Goal: Task Accomplishment & Management: Use online tool/utility

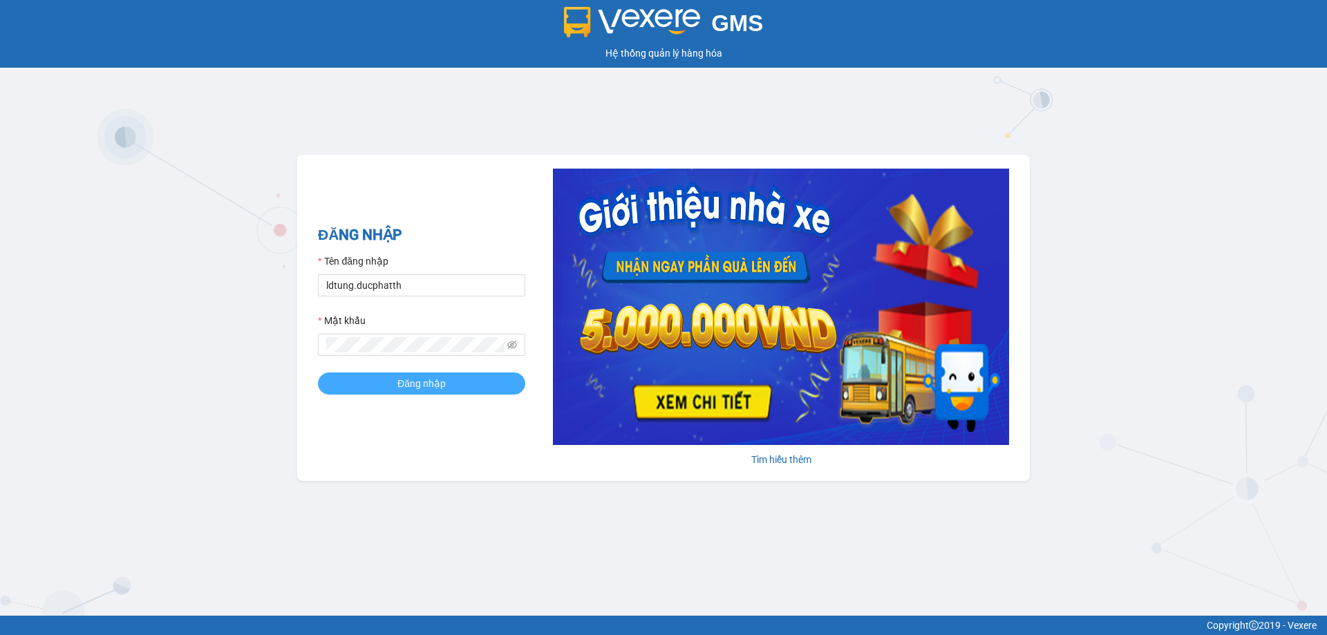
click at [428, 382] on span "Đăng nhập" at bounding box center [421, 383] width 48 height 15
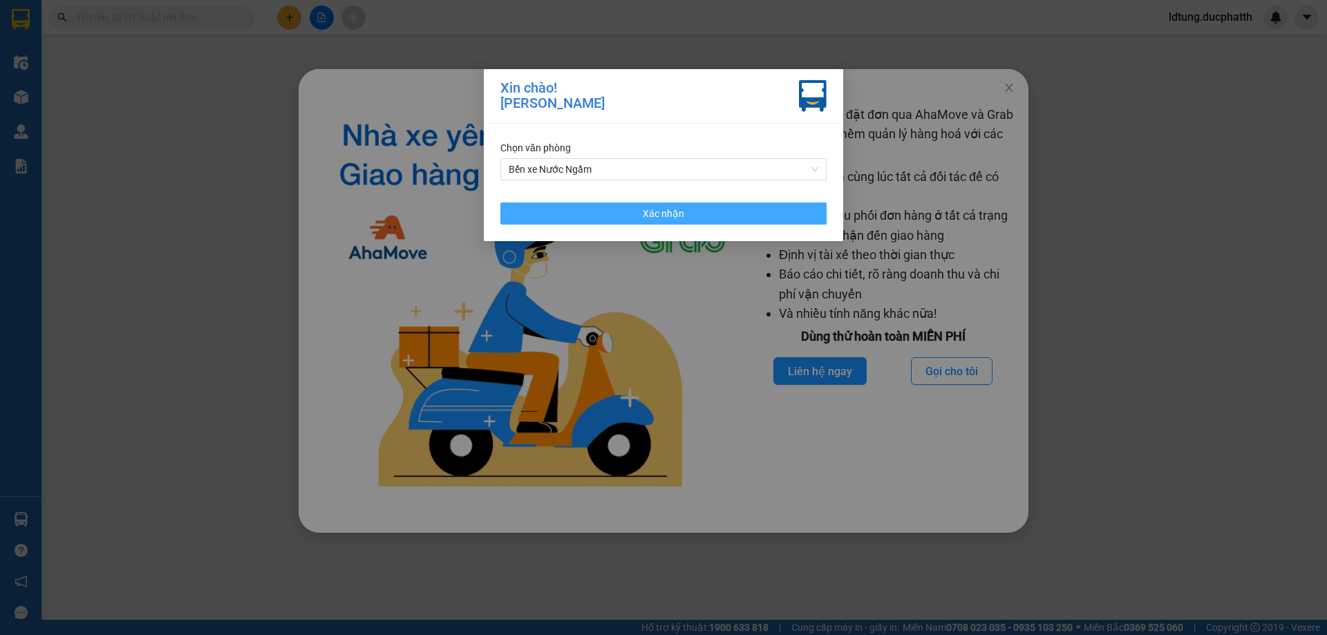
click at [781, 206] on button "Xác nhận" at bounding box center [663, 214] width 326 height 22
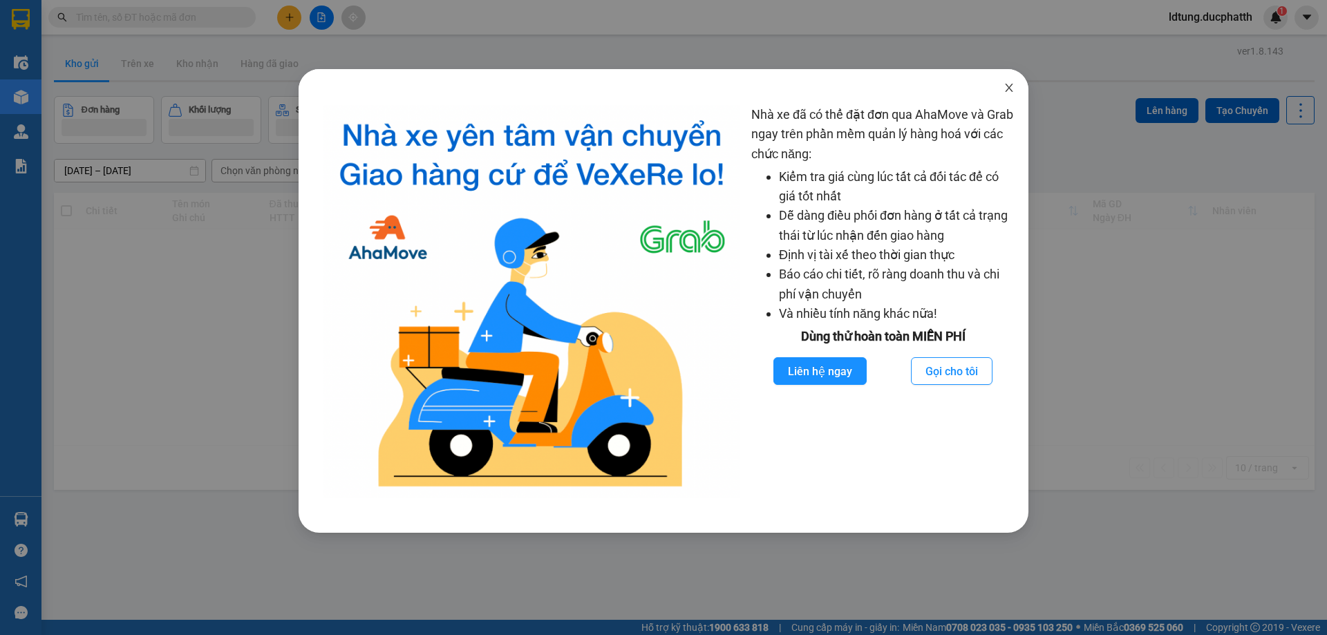
click at [1004, 86] on icon "close" at bounding box center [1009, 87] width 11 height 11
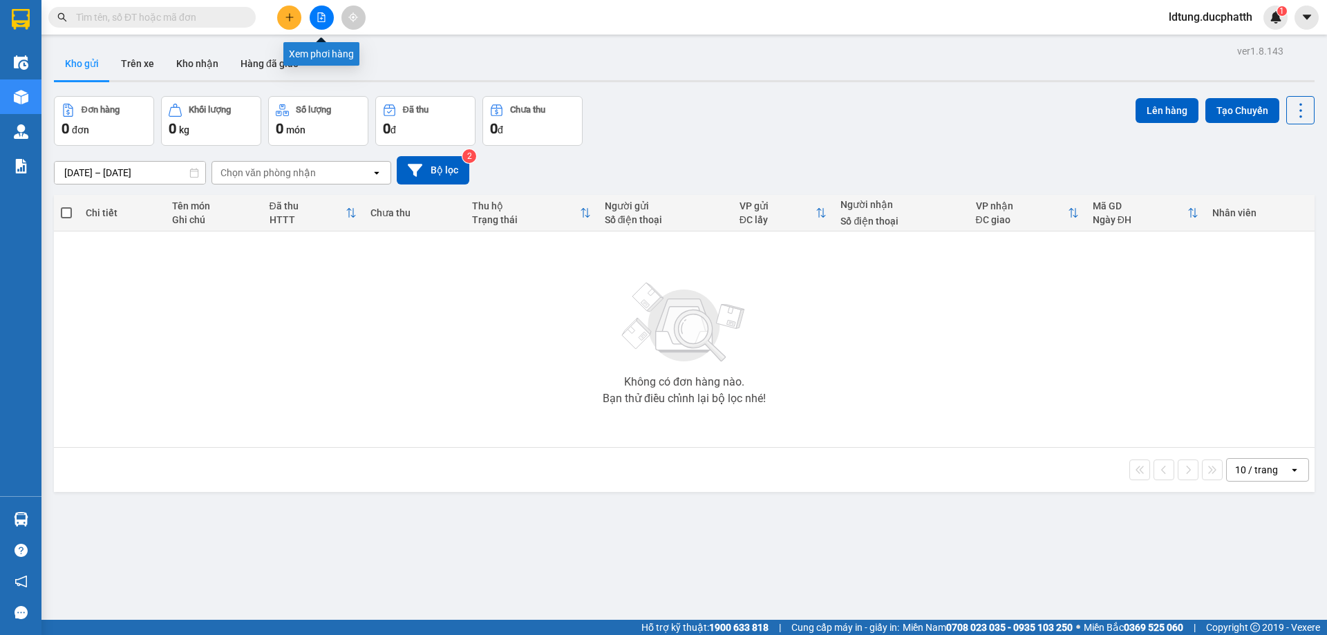
click at [322, 17] on icon "file-add" at bounding box center [322, 17] width 10 height 10
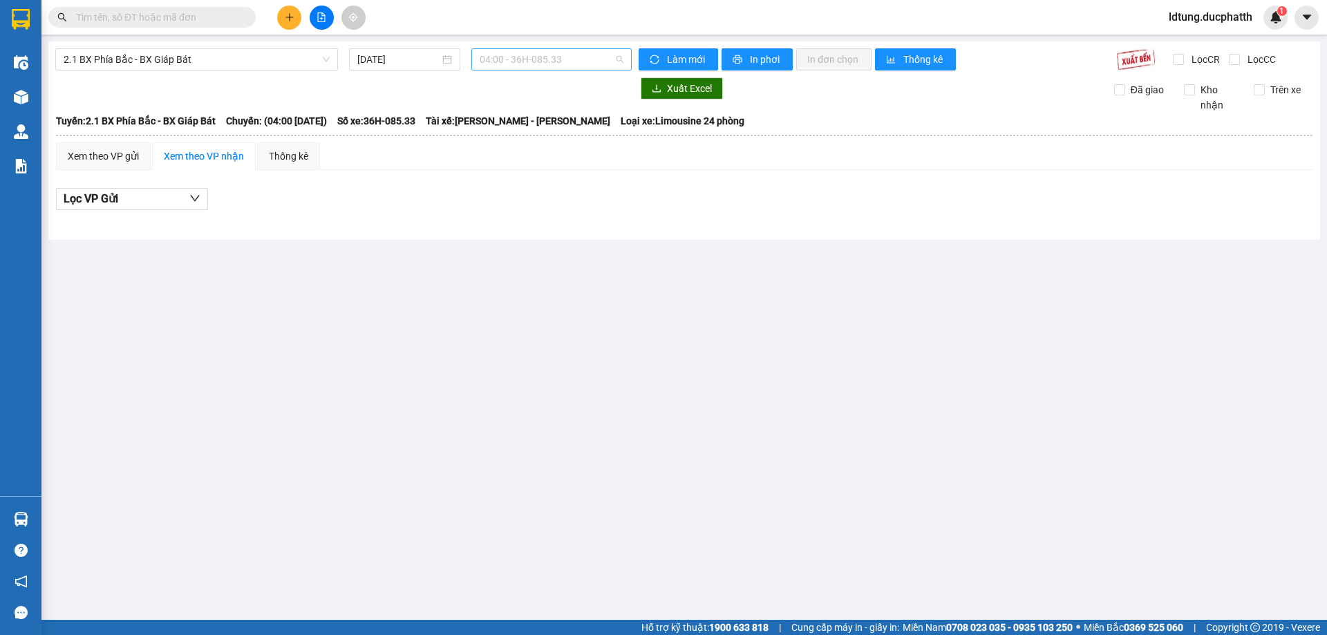
click at [560, 61] on span "04:00 - 36H-085.33" at bounding box center [552, 59] width 144 height 21
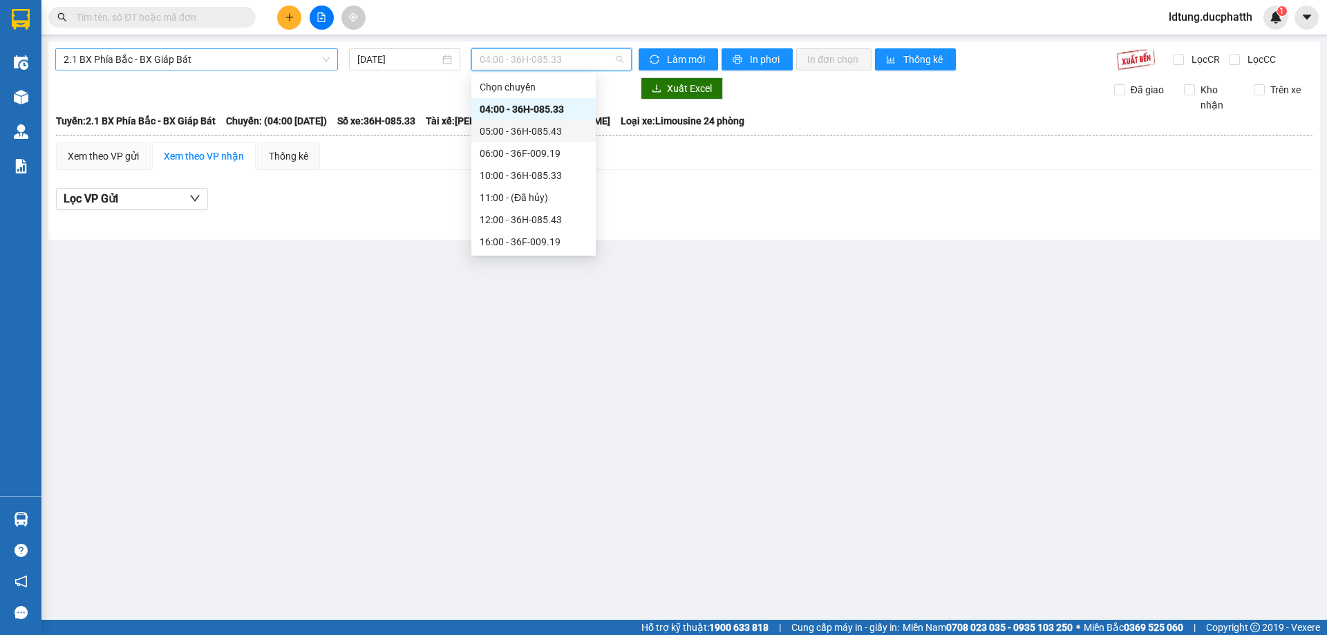
click at [190, 55] on span "2.1 BX Phía Bắc - BX Giáp Bát" at bounding box center [197, 59] width 266 height 21
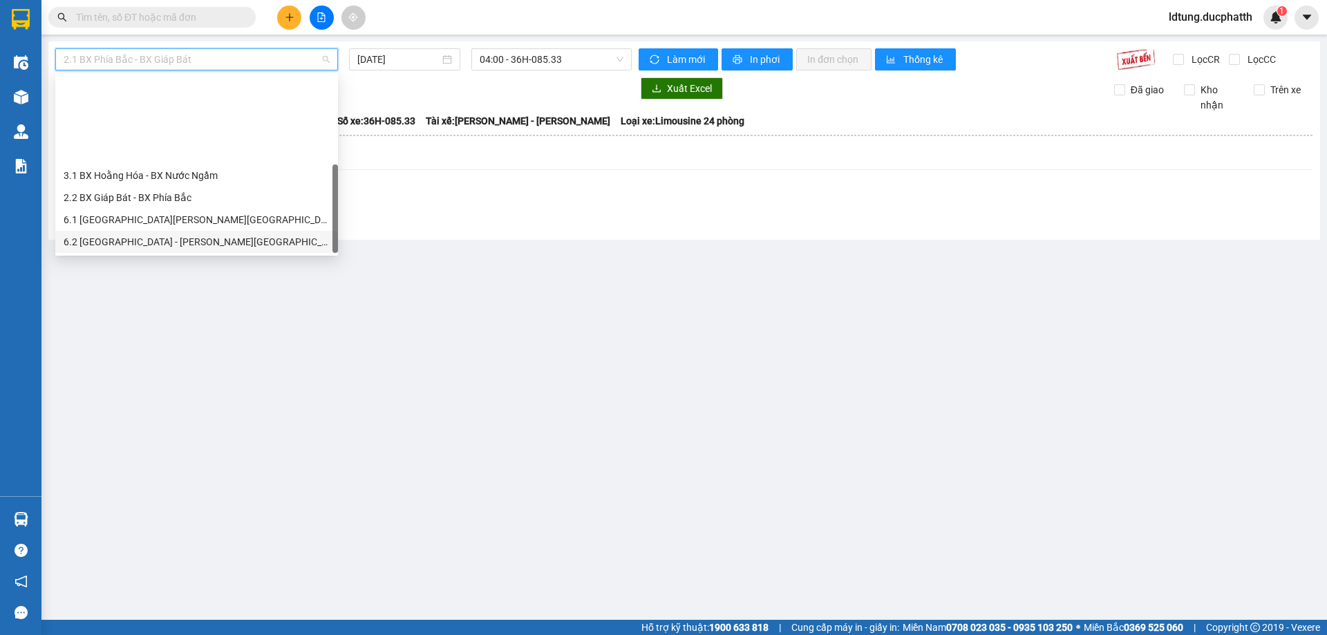
scroll to position [111, 0]
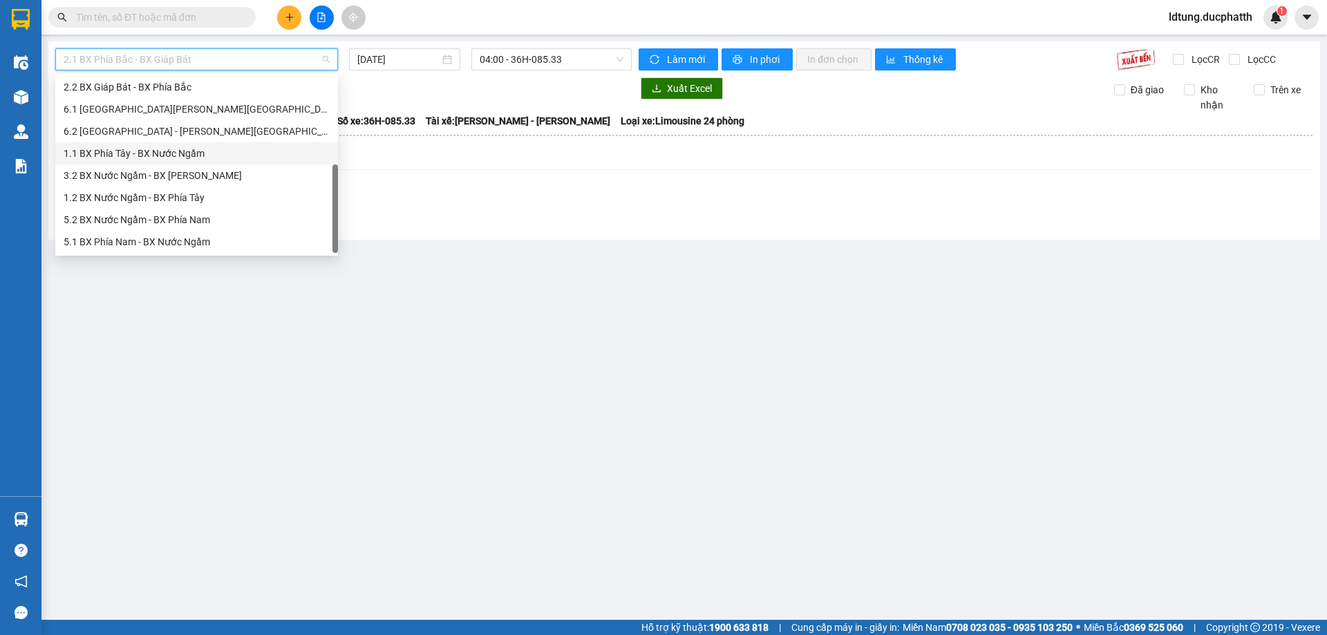
click at [145, 159] on div "1.1 BX Phía Tây - BX Nước Ngầm" at bounding box center [197, 153] width 266 height 15
type input "[DATE]"
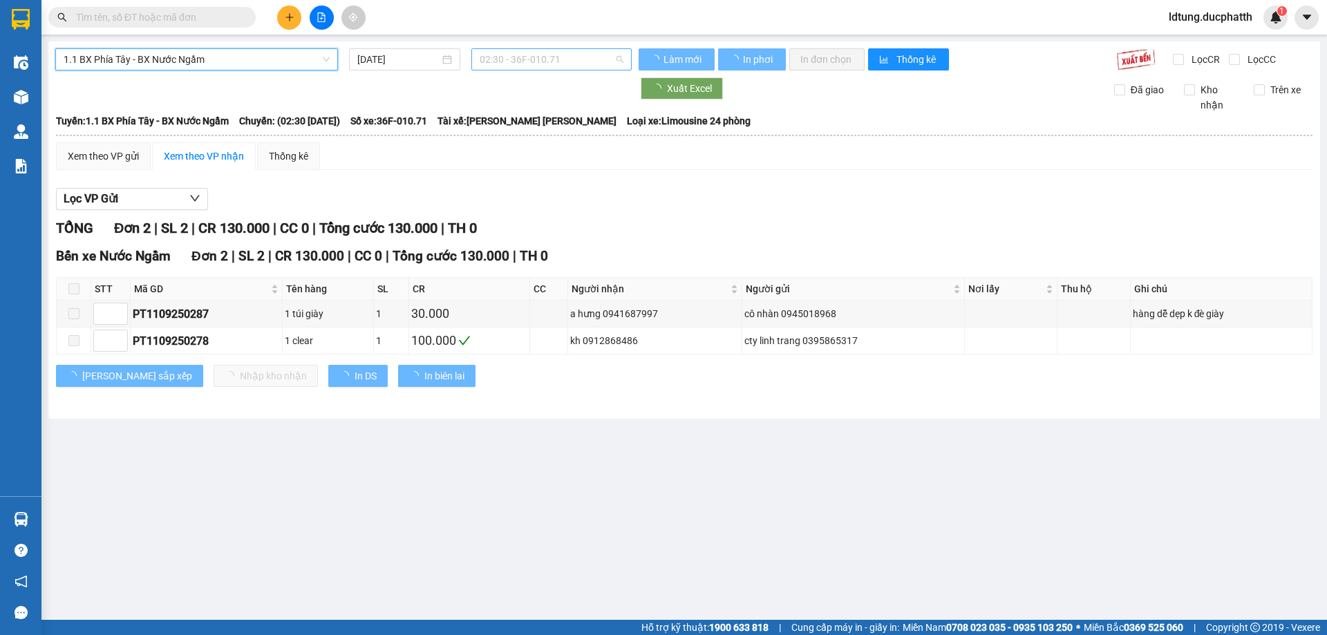
click at [487, 55] on span "02:30 - 36F-010.71" at bounding box center [552, 59] width 144 height 21
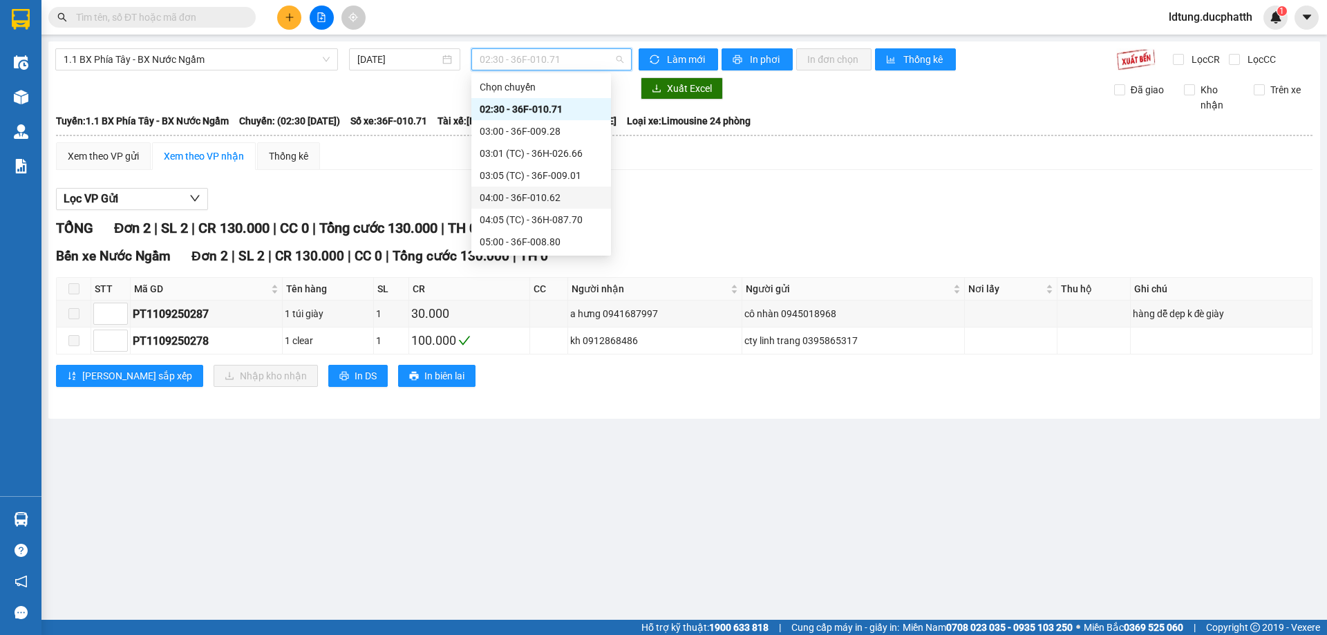
click at [522, 202] on div "04:00 - 36F-010.62" at bounding box center [541, 197] width 123 height 15
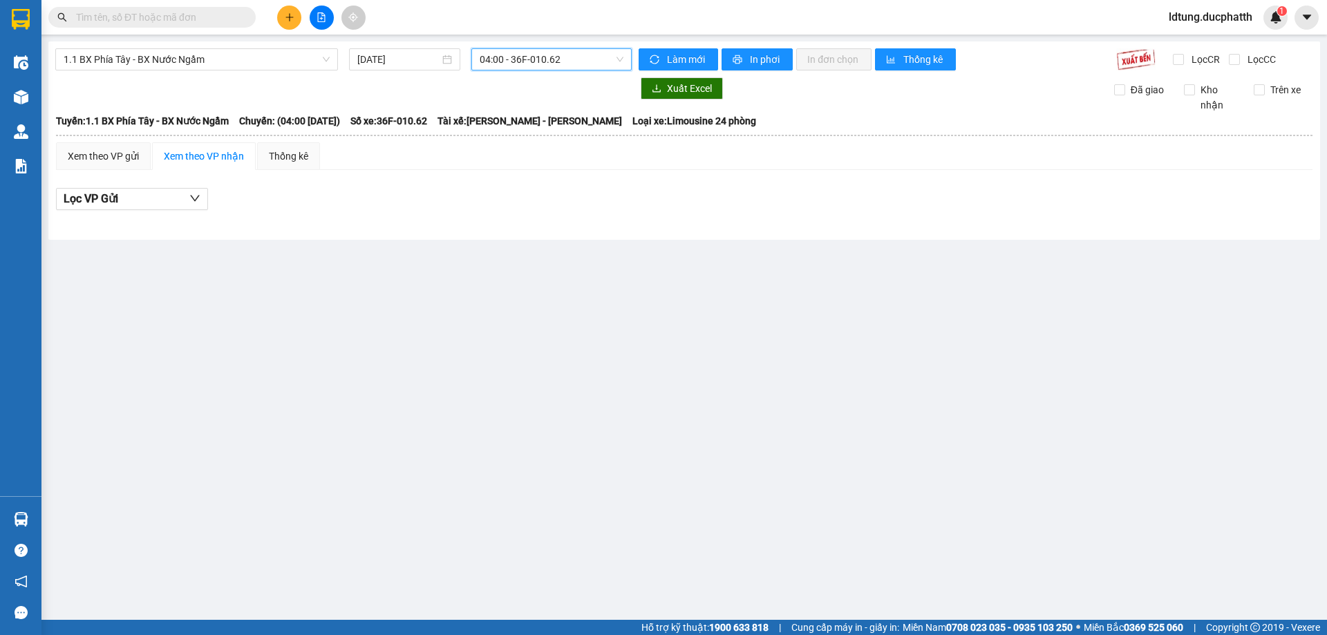
click at [529, 57] on span "04:00 - 36F-010.62" at bounding box center [552, 59] width 144 height 21
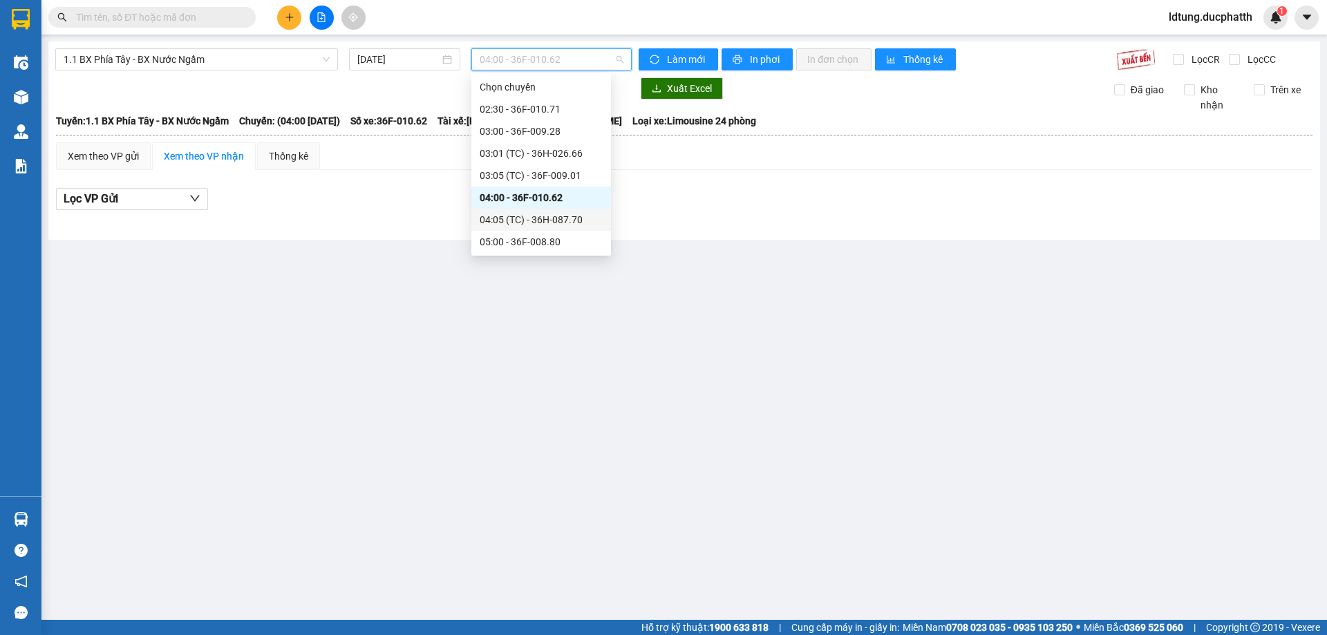
click at [561, 220] on div "04:05 (TC) - 36H-087.70" at bounding box center [541, 219] width 123 height 15
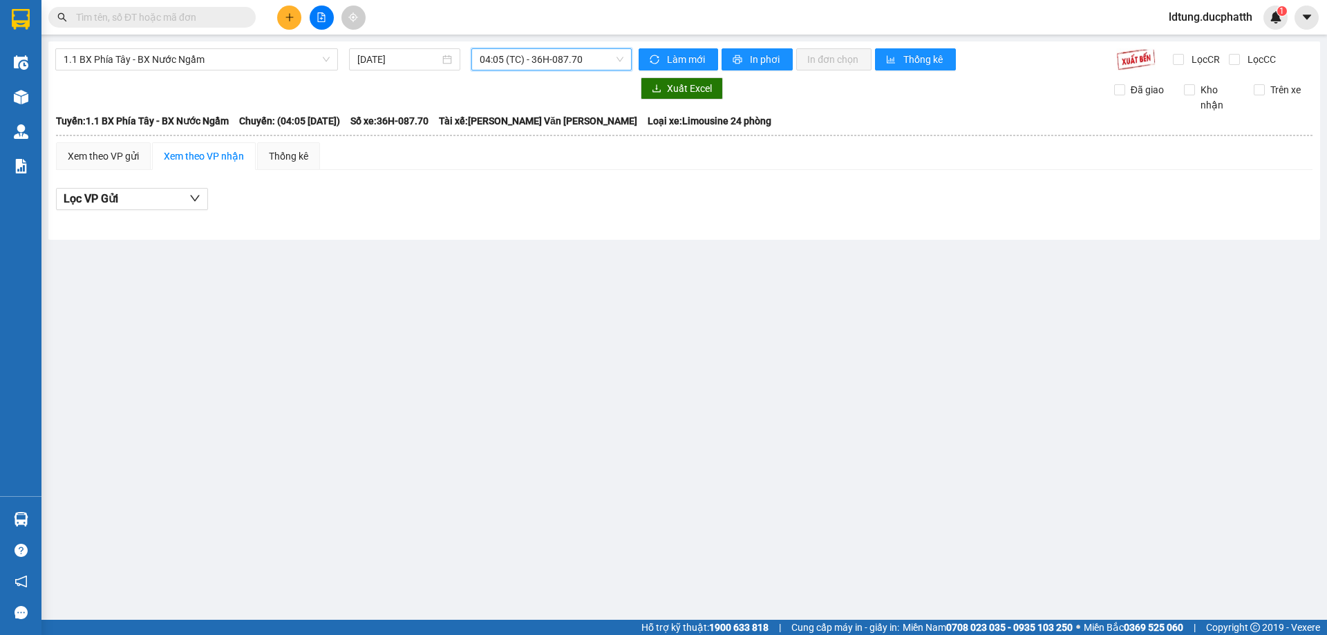
click at [541, 66] on span "04:05 (TC) - 36H-087.70" at bounding box center [552, 59] width 144 height 21
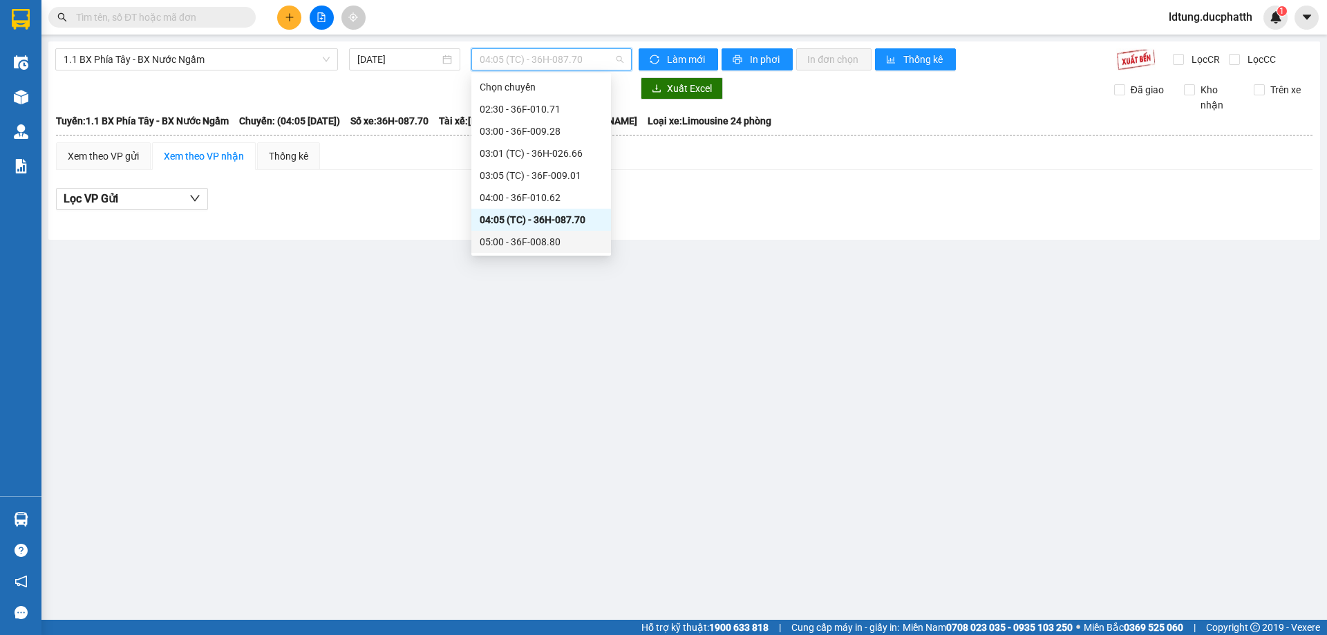
click at [558, 244] on div "05:00 - 36F-008.80" at bounding box center [541, 241] width 123 height 15
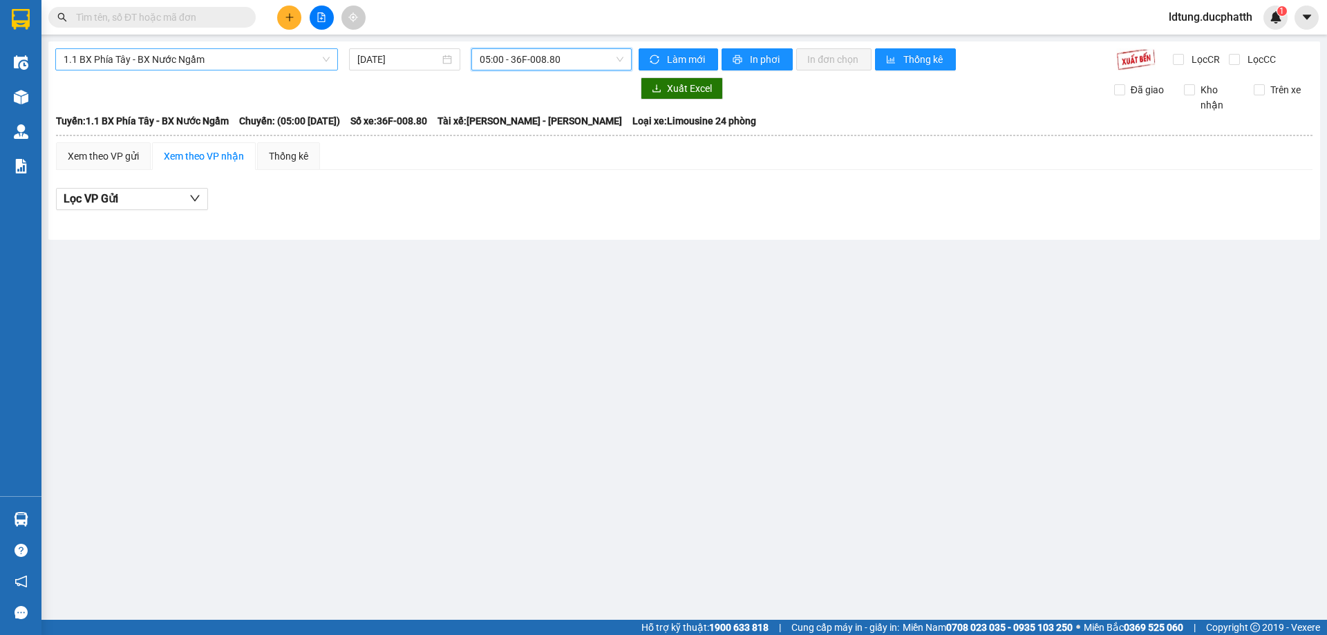
drag, startPoint x: 251, startPoint y: 59, endPoint x: 250, endPoint y: 127, distance: 68.4
click at [251, 58] on span "1.1 BX Phía Tây - BX Nước Ngầm" at bounding box center [197, 59] width 266 height 21
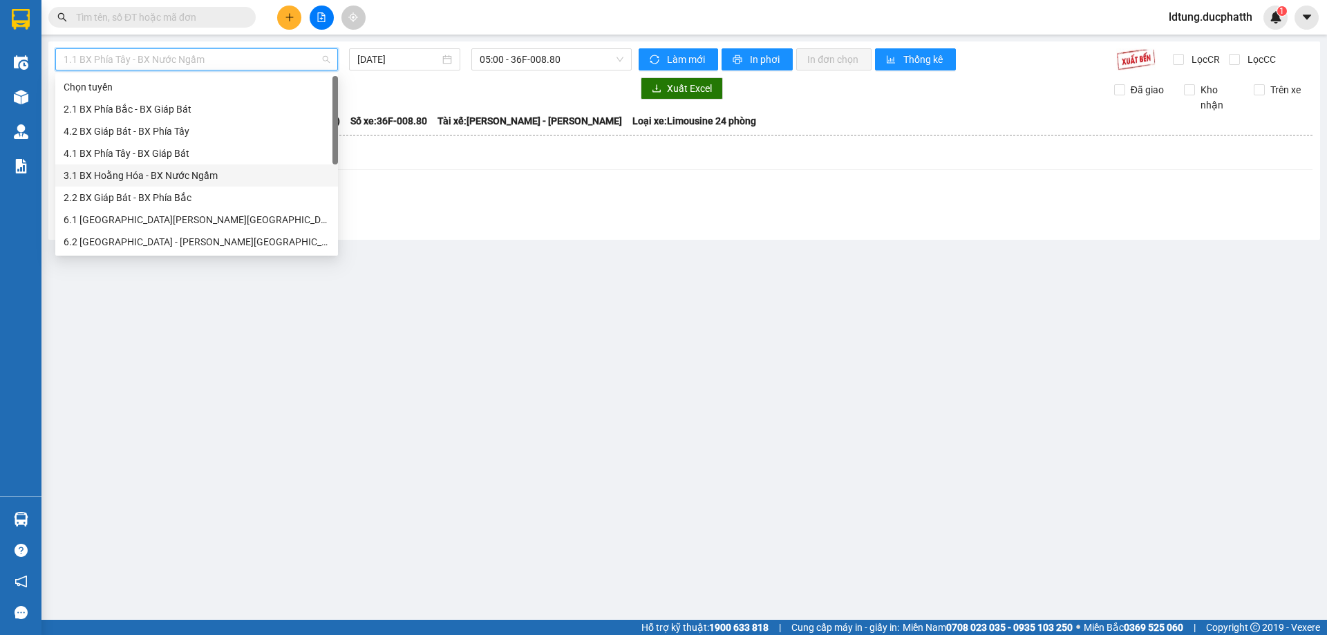
click at [147, 177] on div "3.1 BX Hoằng Hóa - BX Nước Ngầm" at bounding box center [197, 175] width 266 height 15
type input "[DATE]"
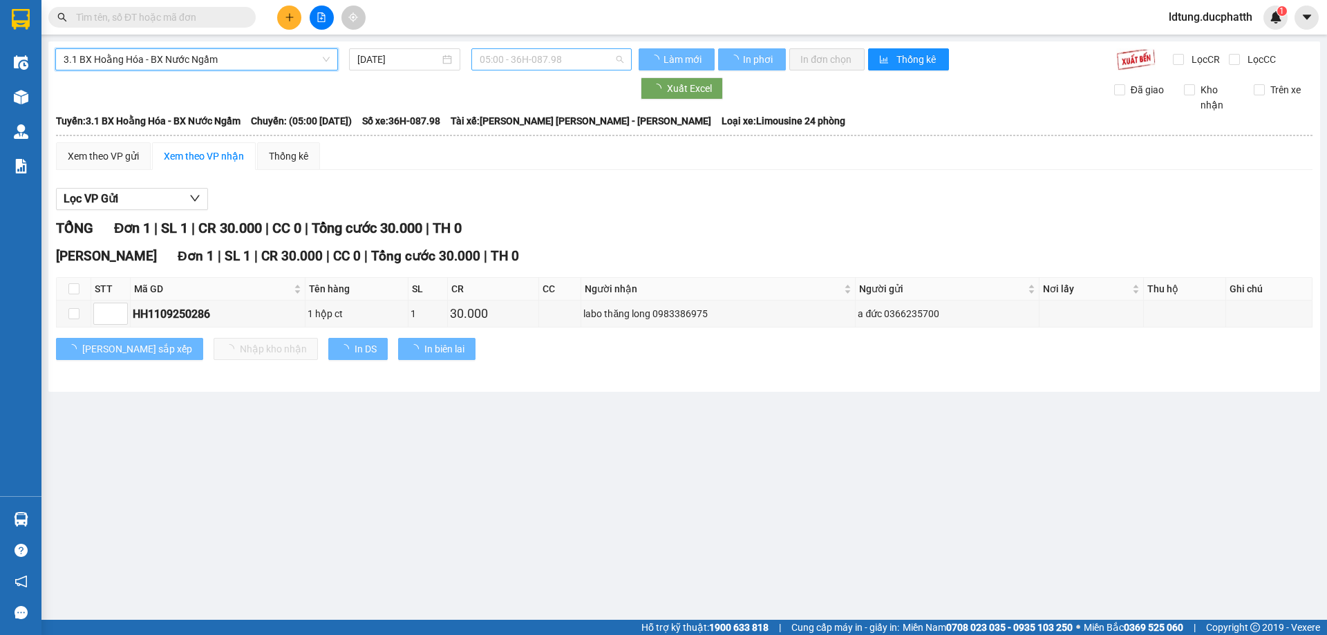
click at [493, 57] on span "05:00 - 36H-087.98" at bounding box center [552, 59] width 144 height 21
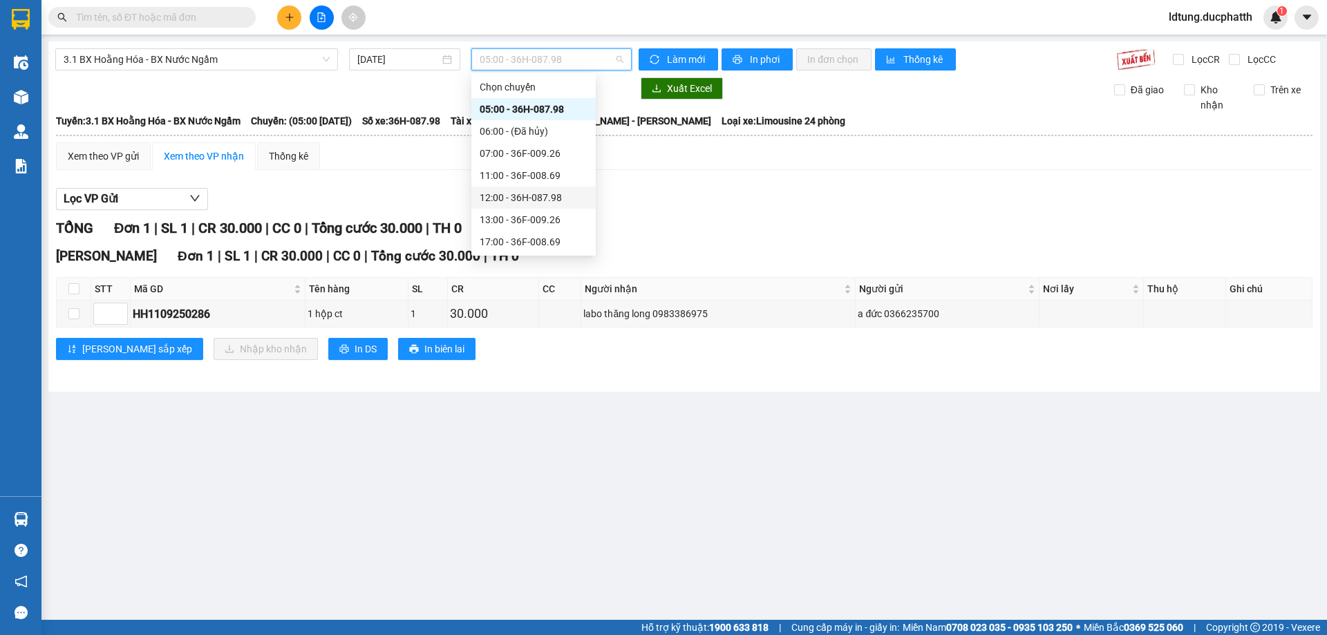
click at [848, 227] on div "TỔNG Đơn 1 | SL 1 | CR 30.000 | CC 0 | Tổng cước 30.000 | TH 0" at bounding box center [684, 228] width 1257 height 21
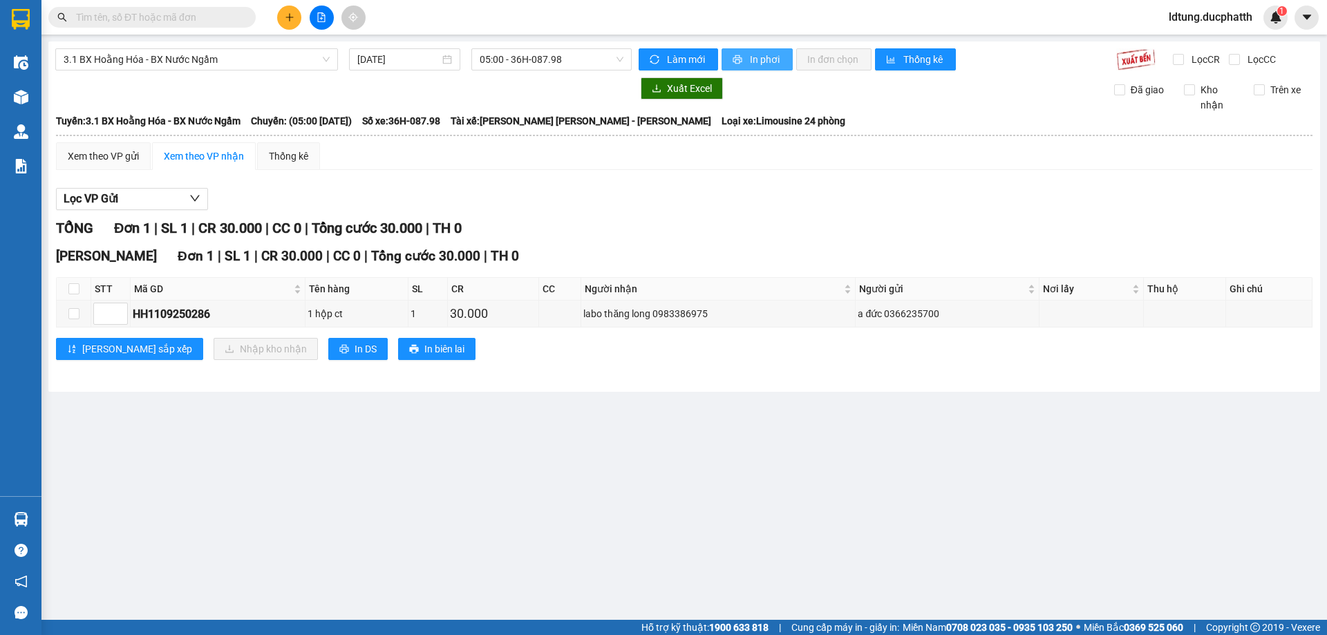
click at [776, 65] on span "In phơi" at bounding box center [766, 59] width 32 height 15
click at [233, 57] on span "3.1 BX Hoằng Hóa - BX Nước Ngầm" at bounding box center [197, 59] width 266 height 21
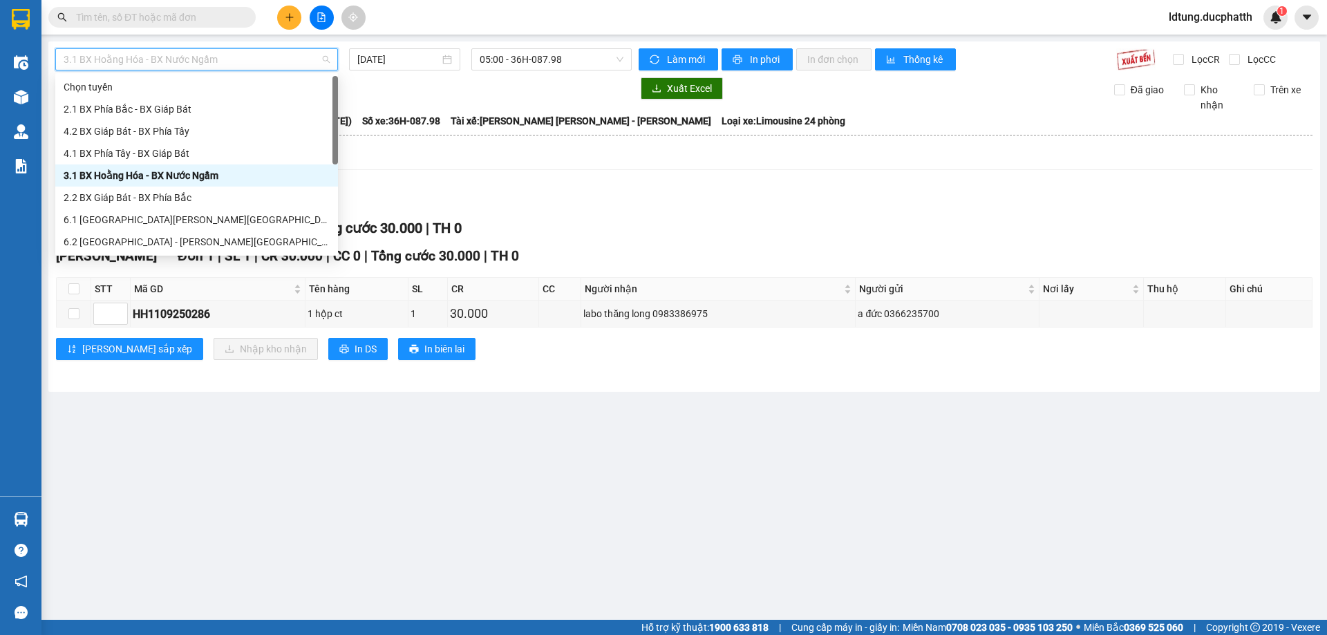
scroll to position [111, 0]
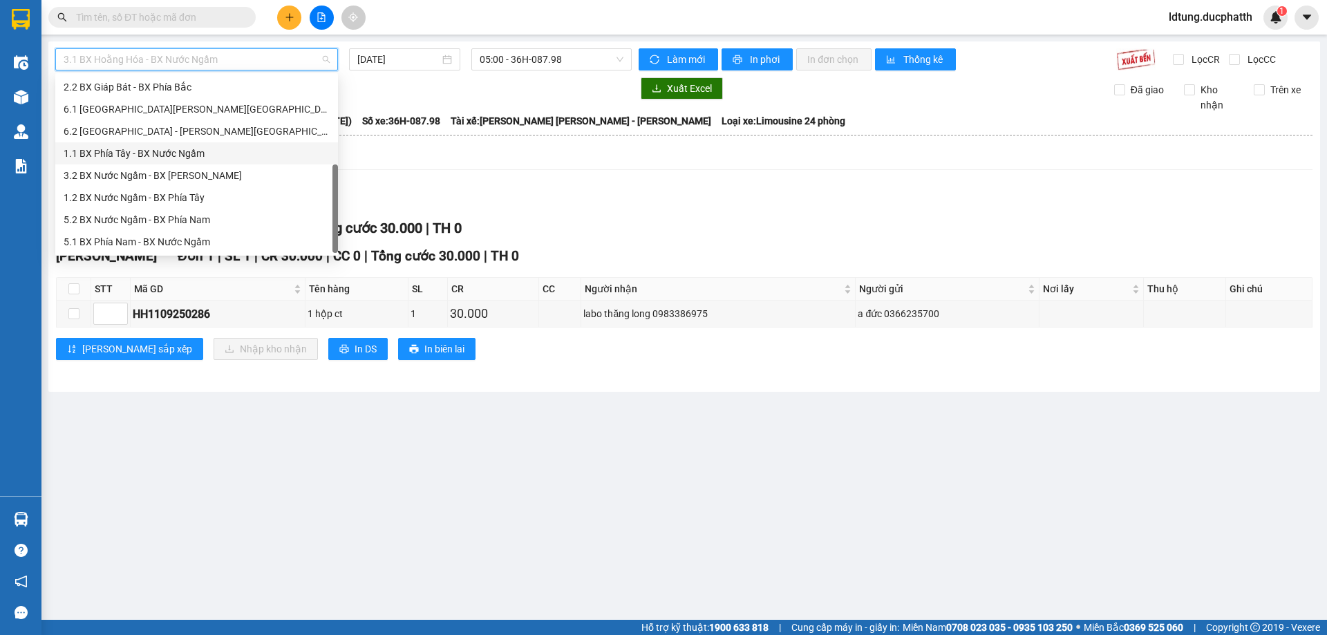
click at [155, 158] on div "1.1 BX Phía Tây - BX Nước Ngầm" at bounding box center [197, 153] width 266 height 15
type input "[DATE]"
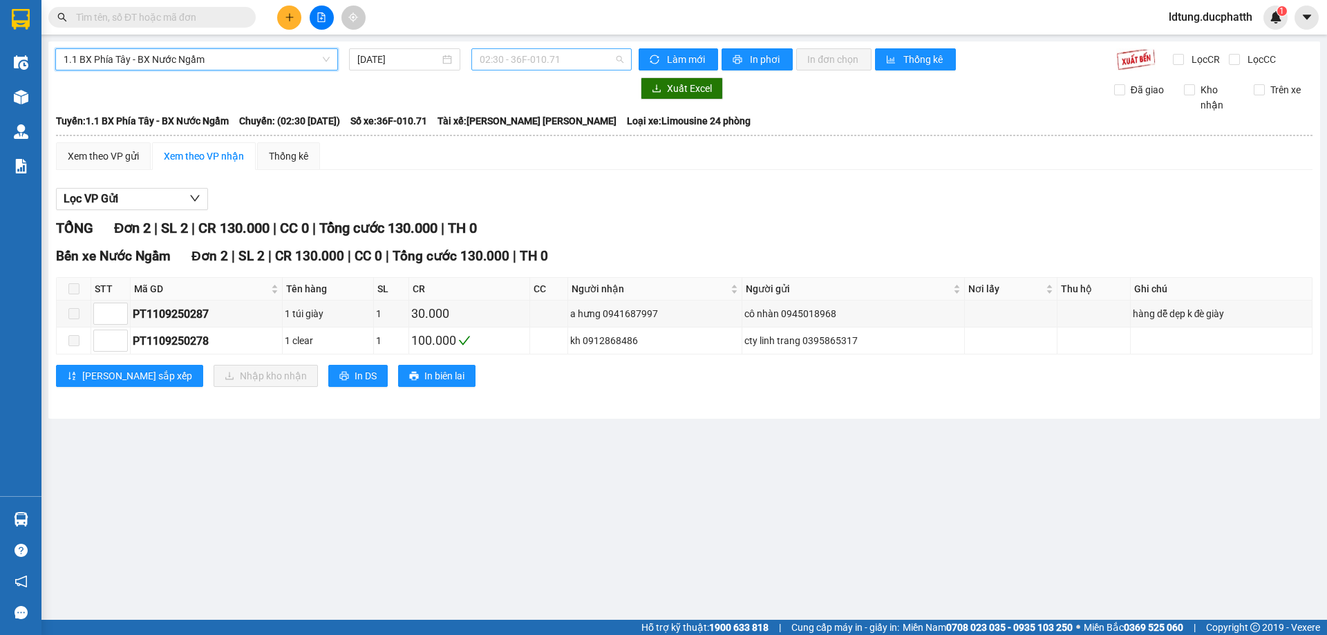
click at [538, 56] on span "02:30 - 36F-010.71" at bounding box center [552, 59] width 144 height 21
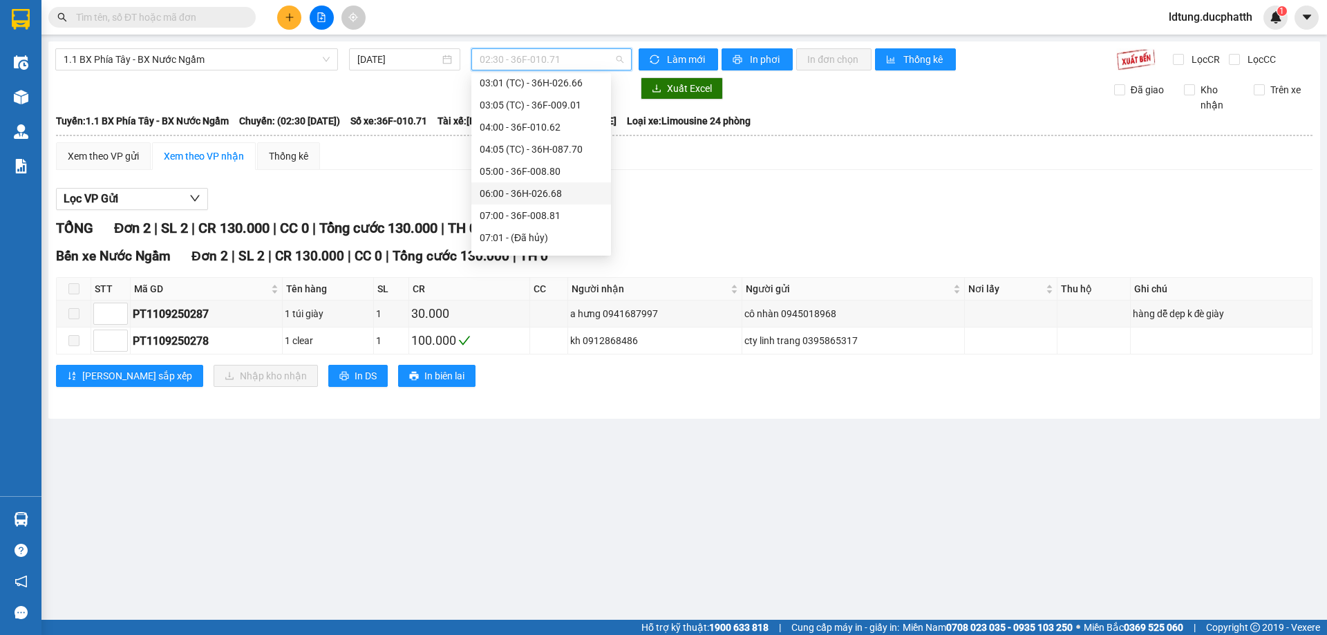
scroll to position [138, 0]
click at [536, 130] on div "06:00 - 36H-026.68" at bounding box center [541, 125] width 123 height 15
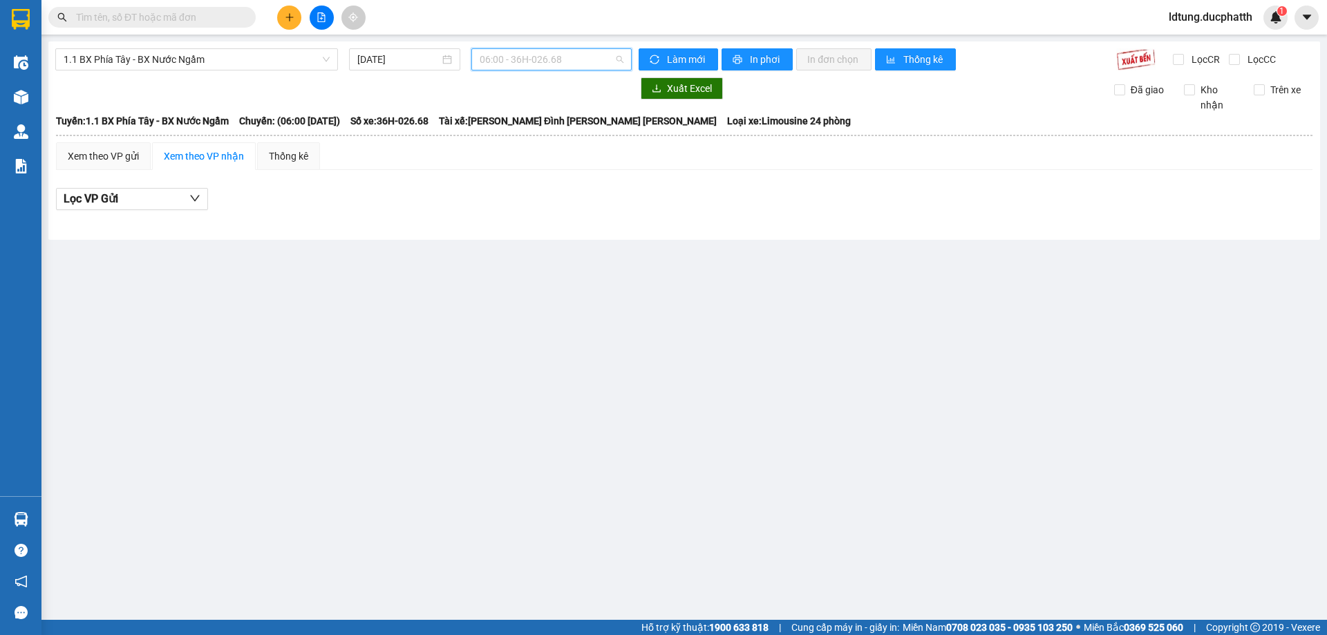
click at [477, 61] on div "06:00 - 36H-026.68" at bounding box center [551, 59] width 160 height 22
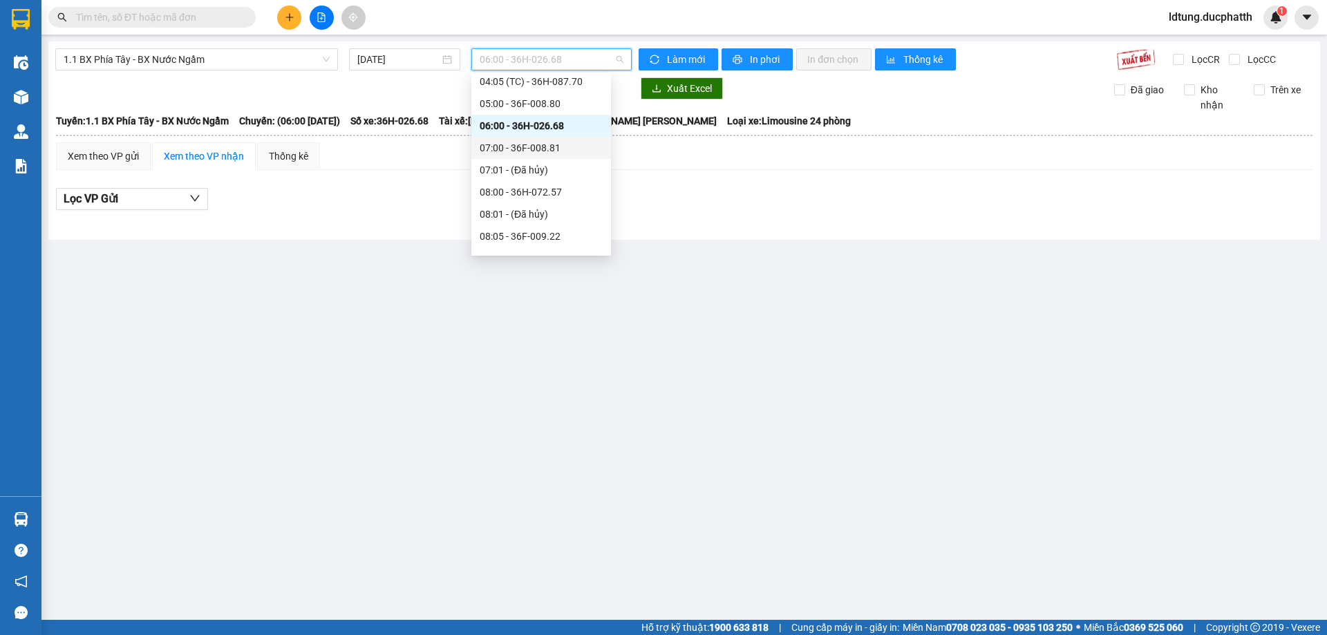
click at [532, 153] on div "07:00 - 36F-008.81" at bounding box center [541, 147] width 123 height 15
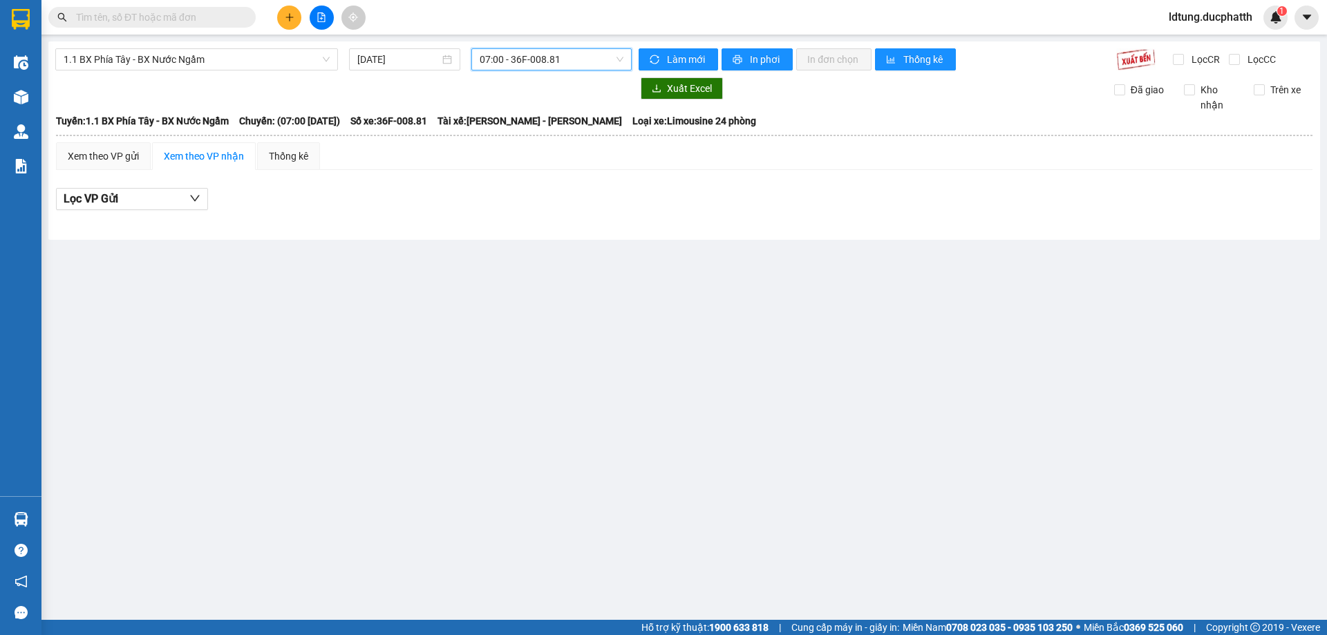
drag, startPoint x: 292, startPoint y: 59, endPoint x: 285, endPoint y: 75, distance: 17.1
click at [289, 58] on span "1.1 BX Phía Tây - BX Nước Ngầm" at bounding box center [197, 59] width 266 height 21
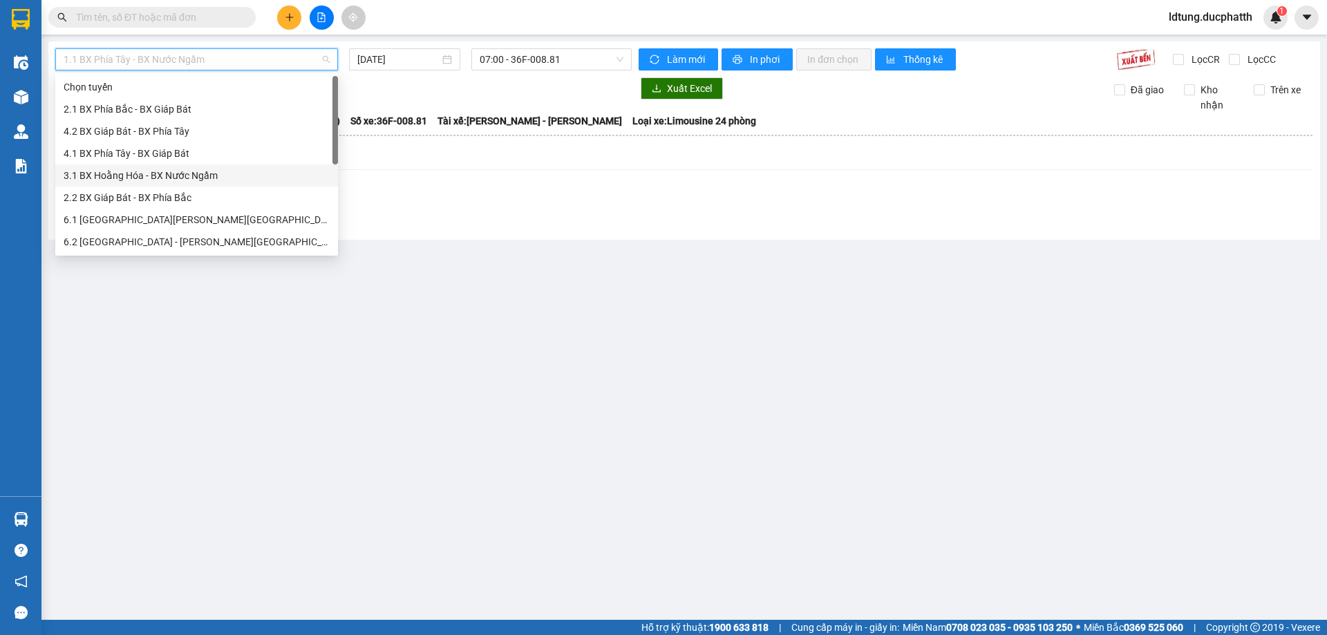
click at [148, 167] on div "3.1 BX Hoằng Hóa - BX Nước Ngầm" at bounding box center [196, 176] width 283 height 22
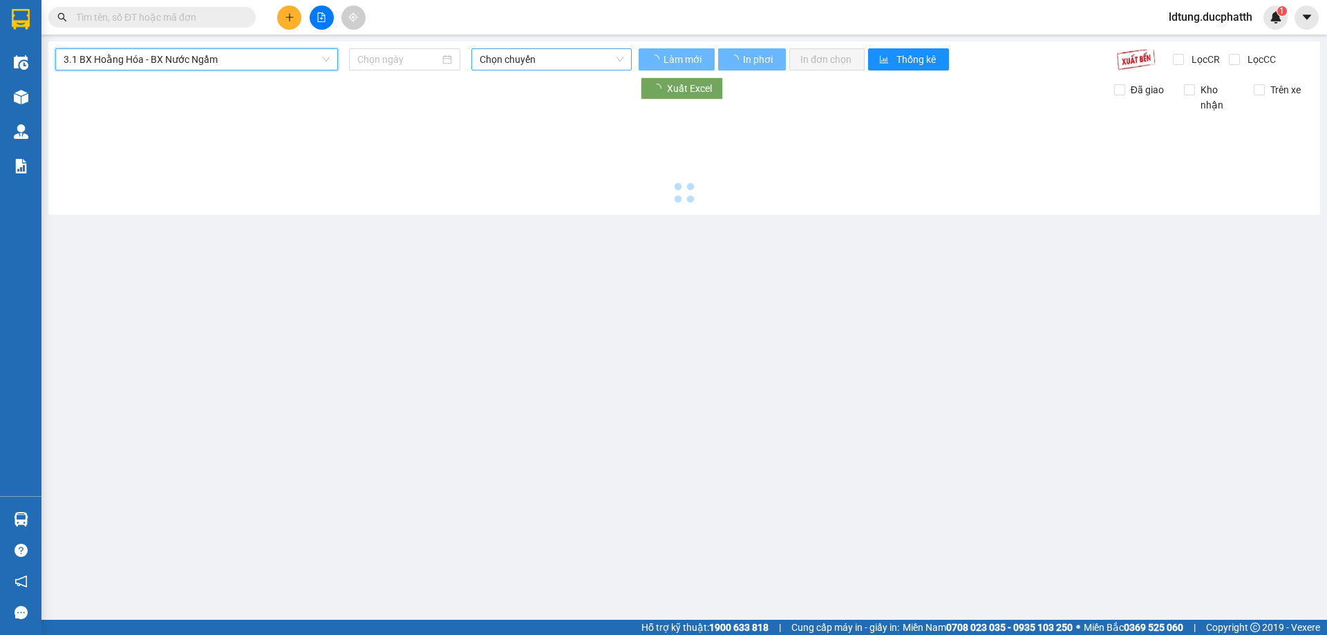
type input "[DATE]"
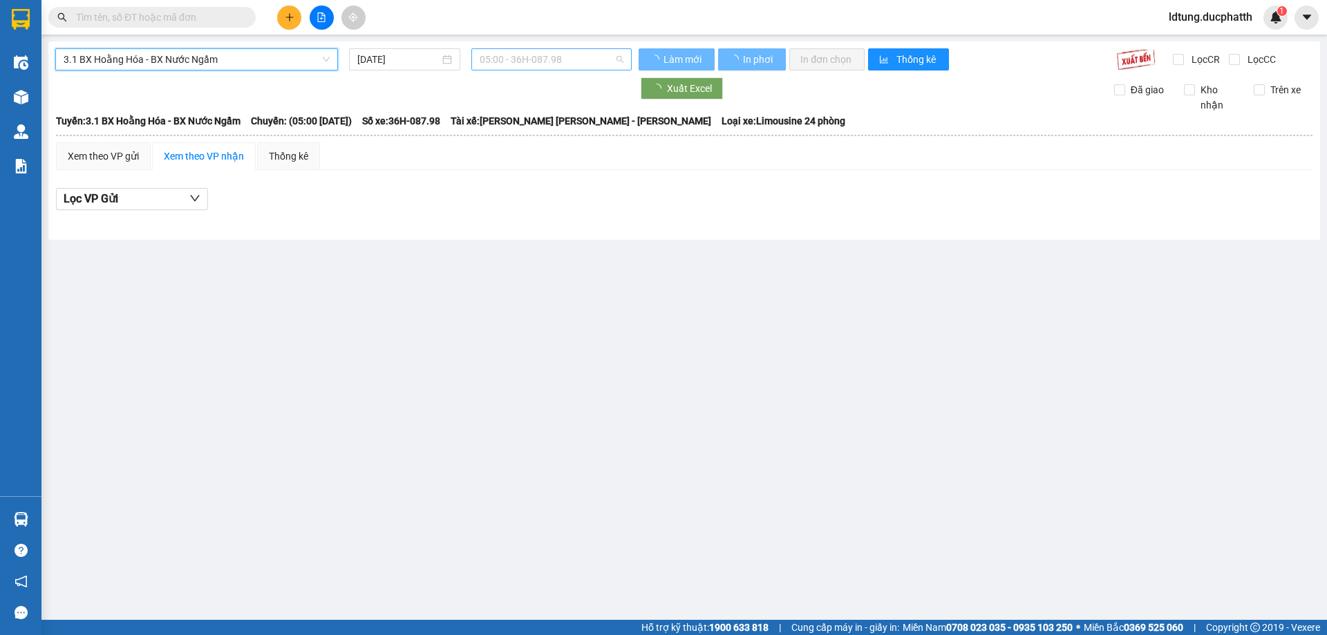
click at [514, 63] on span "05:00 - 36H-087.98" at bounding box center [552, 59] width 144 height 21
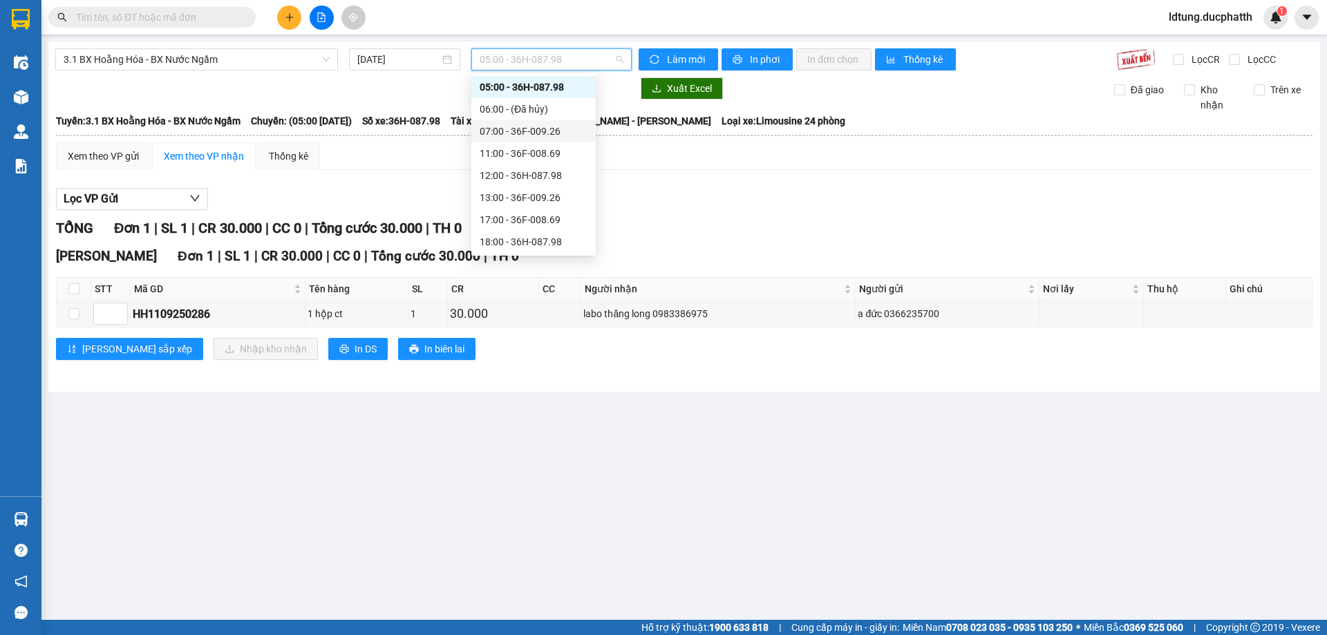
click at [547, 133] on div "07:00 - 36F-009.26" at bounding box center [534, 131] width 108 height 15
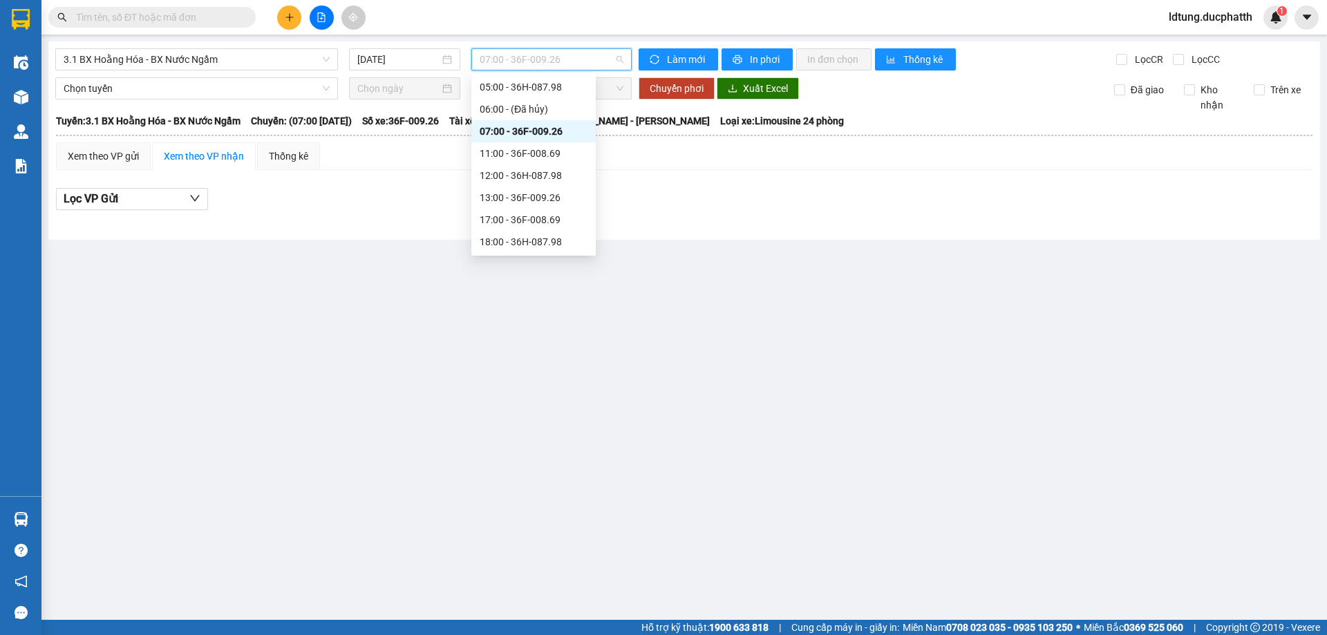
click at [584, 68] on span "07:00 - 36F-009.26" at bounding box center [552, 59] width 144 height 21
click at [298, 55] on span "3.1 BX Hoằng Hóa - BX Nước Ngầm" at bounding box center [197, 59] width 266 height 21
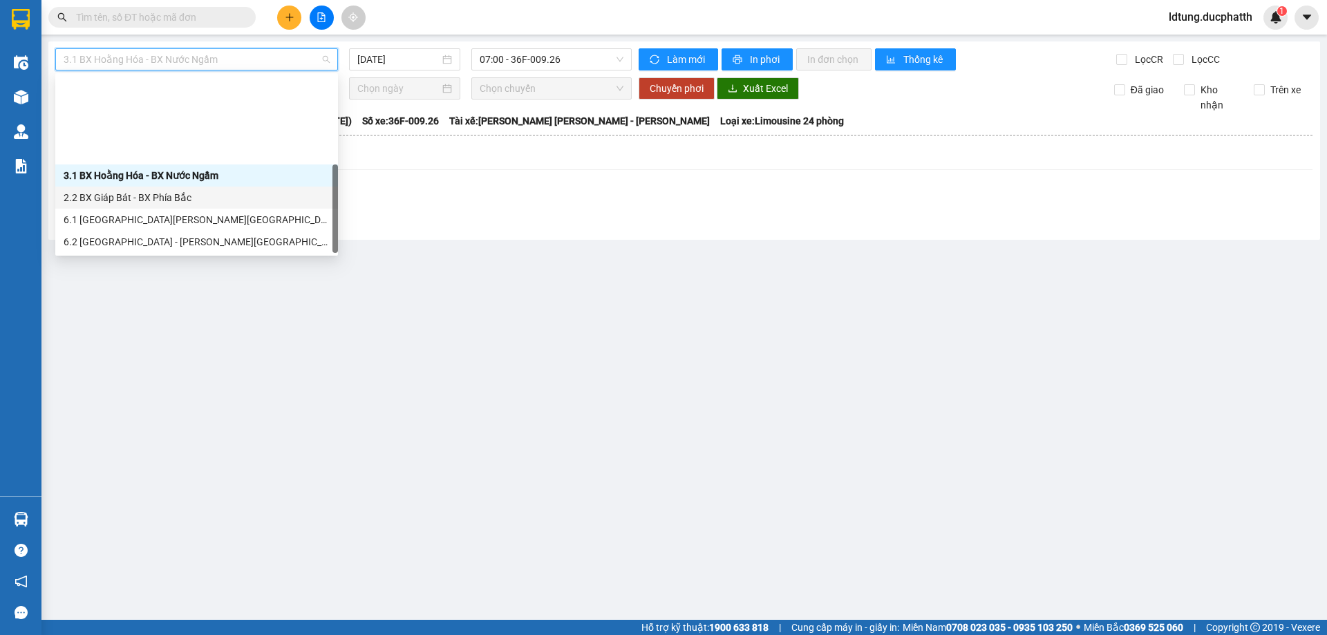
scroll to position [111, 0]
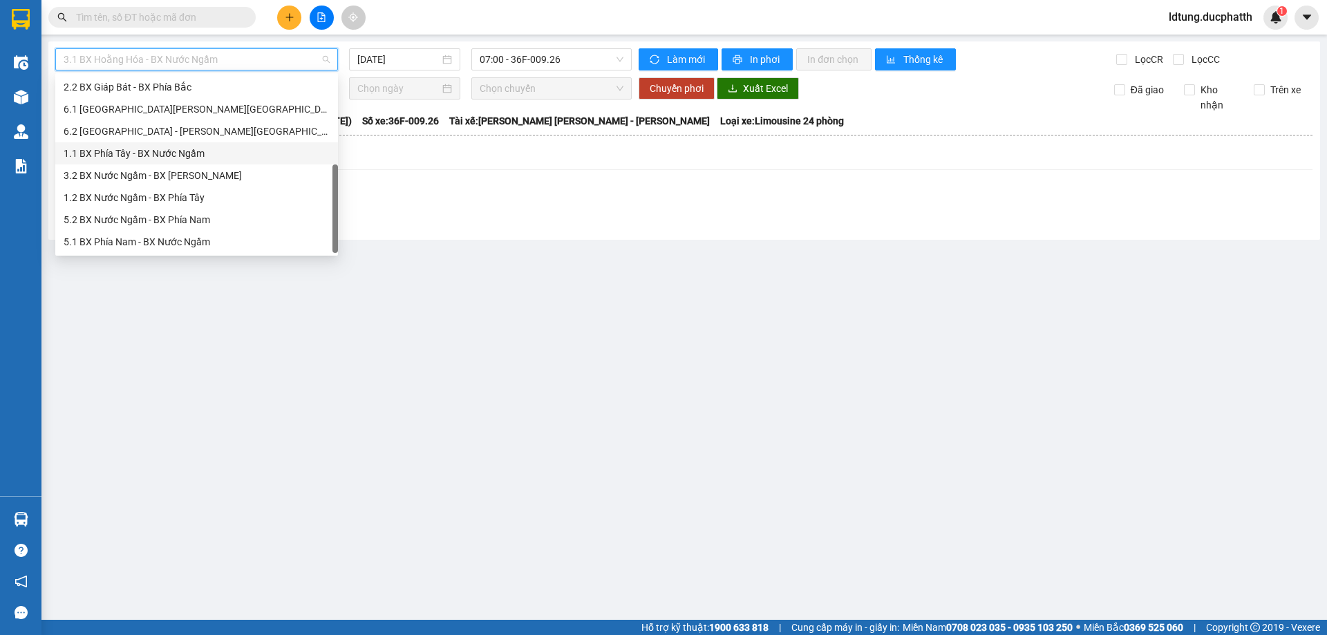
click at [174, 157] on div "1.1 BX Phía Tây - BX Nước Ngầm" at bounding box center [197, 153] width 266 height 15
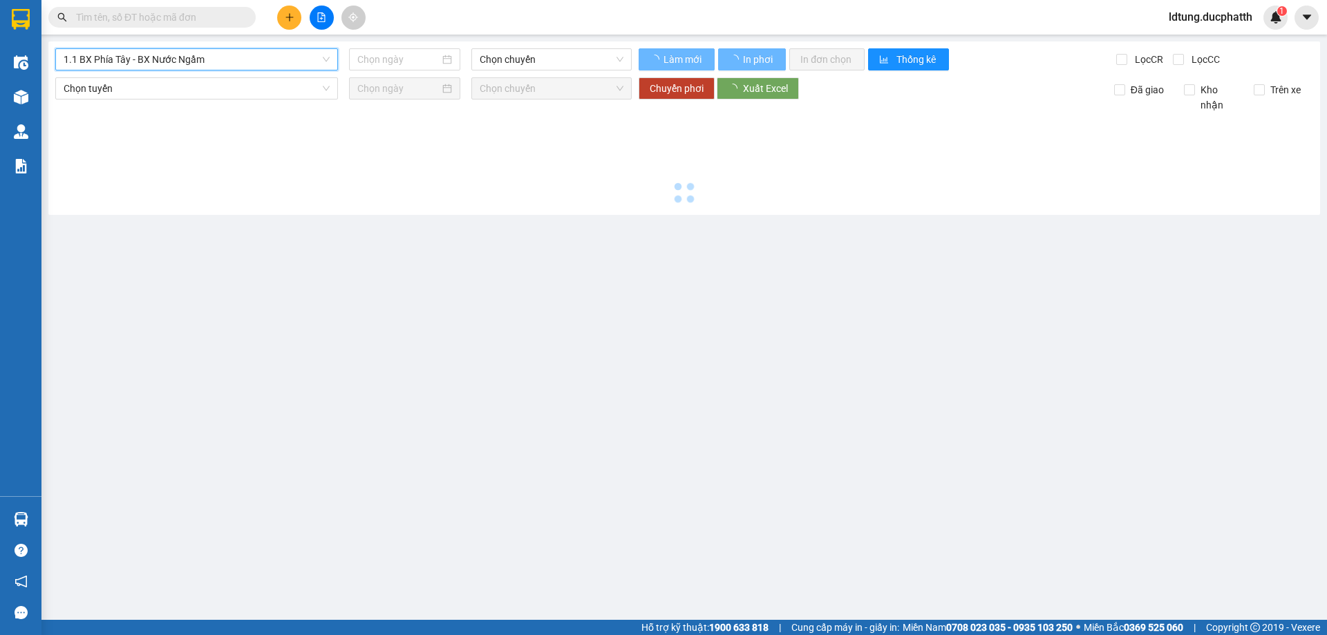
type input "[DATE]"
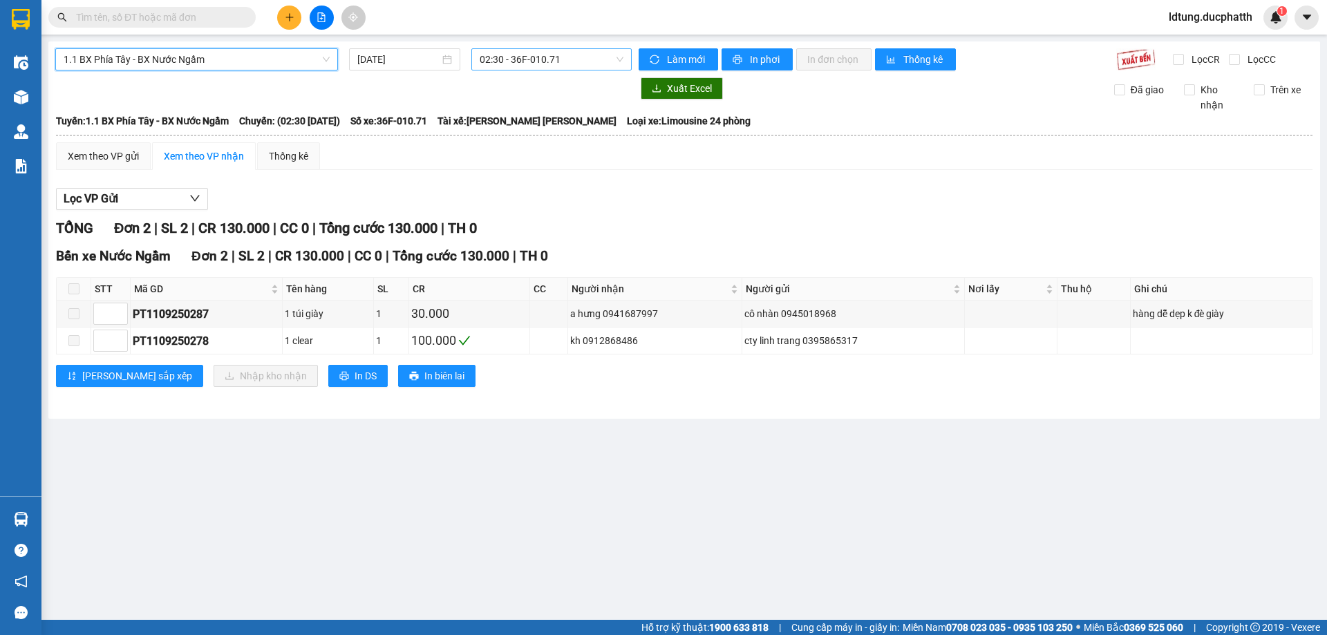
click at [531, 64] on span "02:30 - 36F-010.71" at bounding box center [552, 59] width 144 height 21
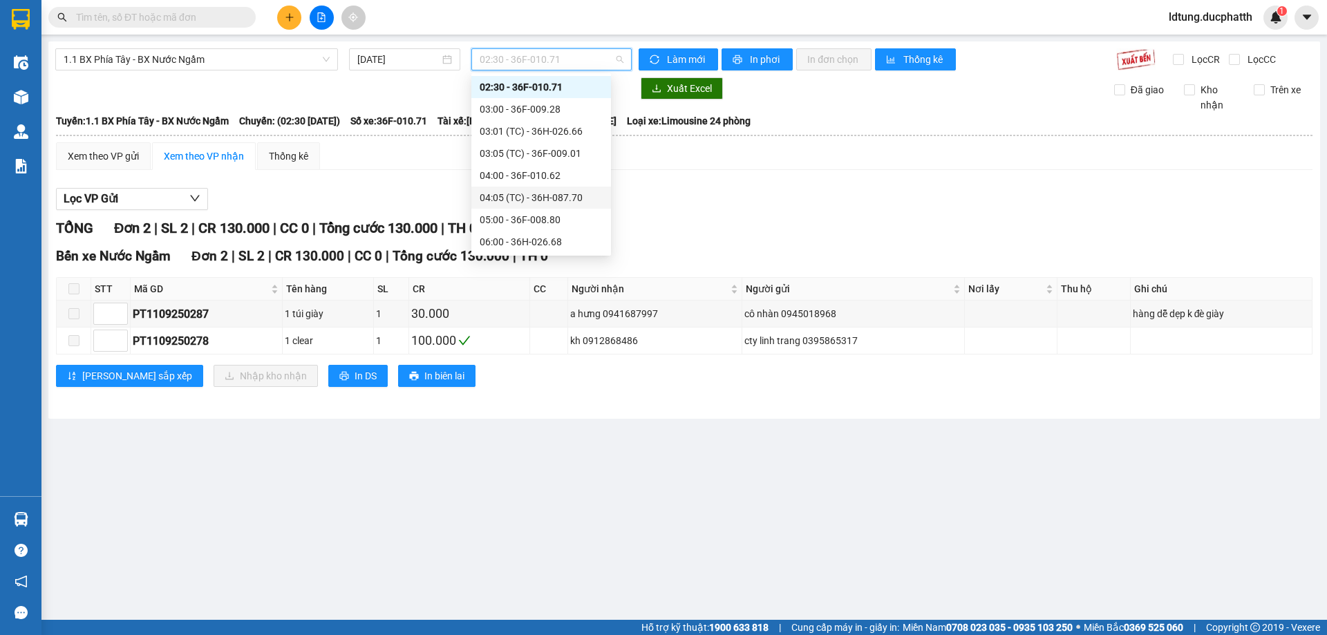
scroll to position [91, 0]
click at [549, 235] on div "08:00 - 36H-072.57" at bounding box center [541, 239] width 123 height 15
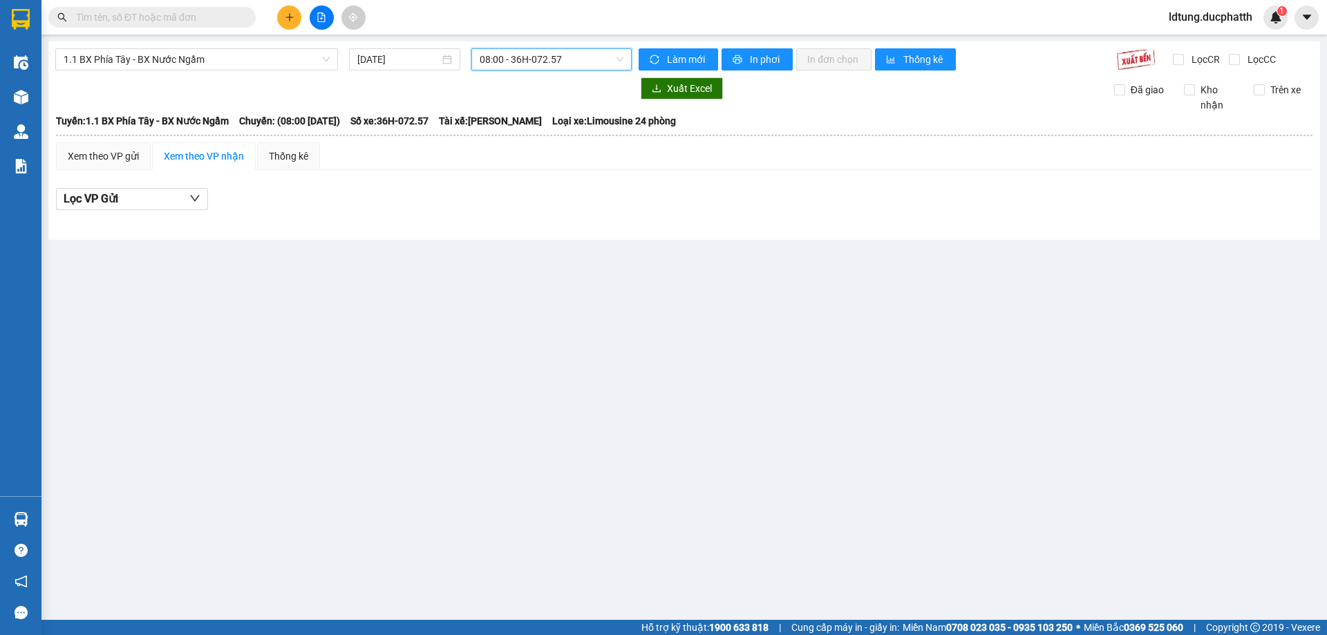
click at [541, 64] on span "08:00 - 36H-072.57" at bounding box center [552, 59] width 144 height 21
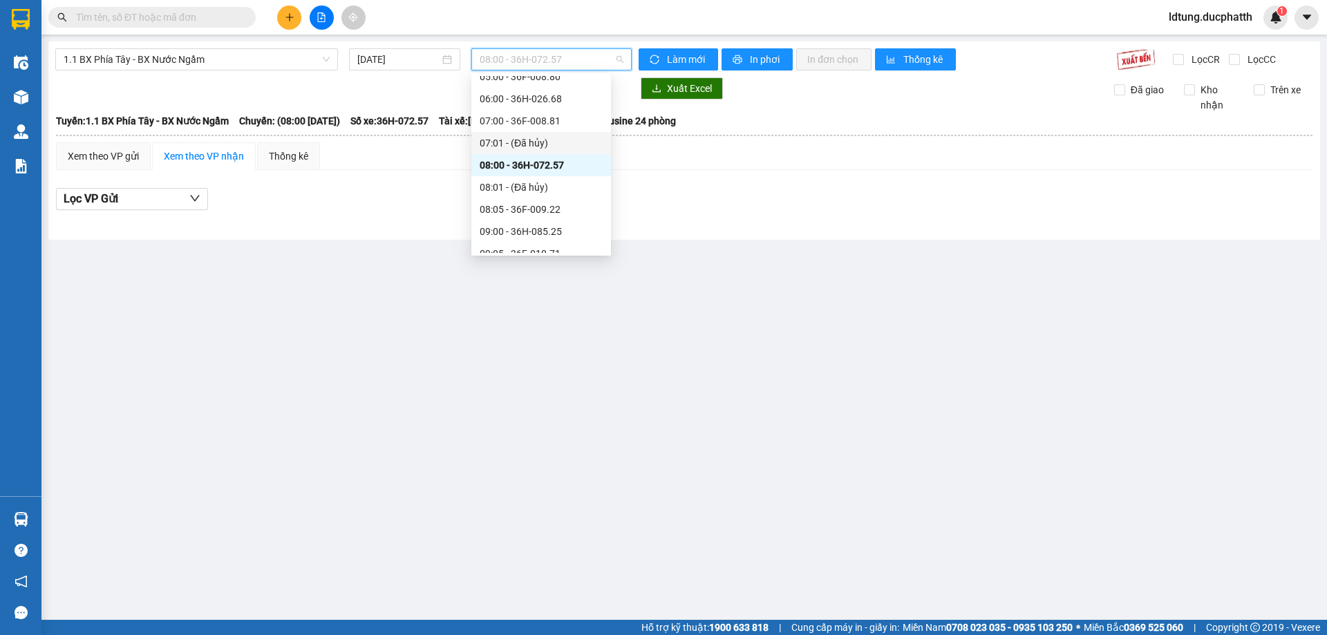
scroll to position [229, 0]
click at [563, 142] on div "08:05 - 36F-009.22" at bounding box center [541, 145] width 123 height 15
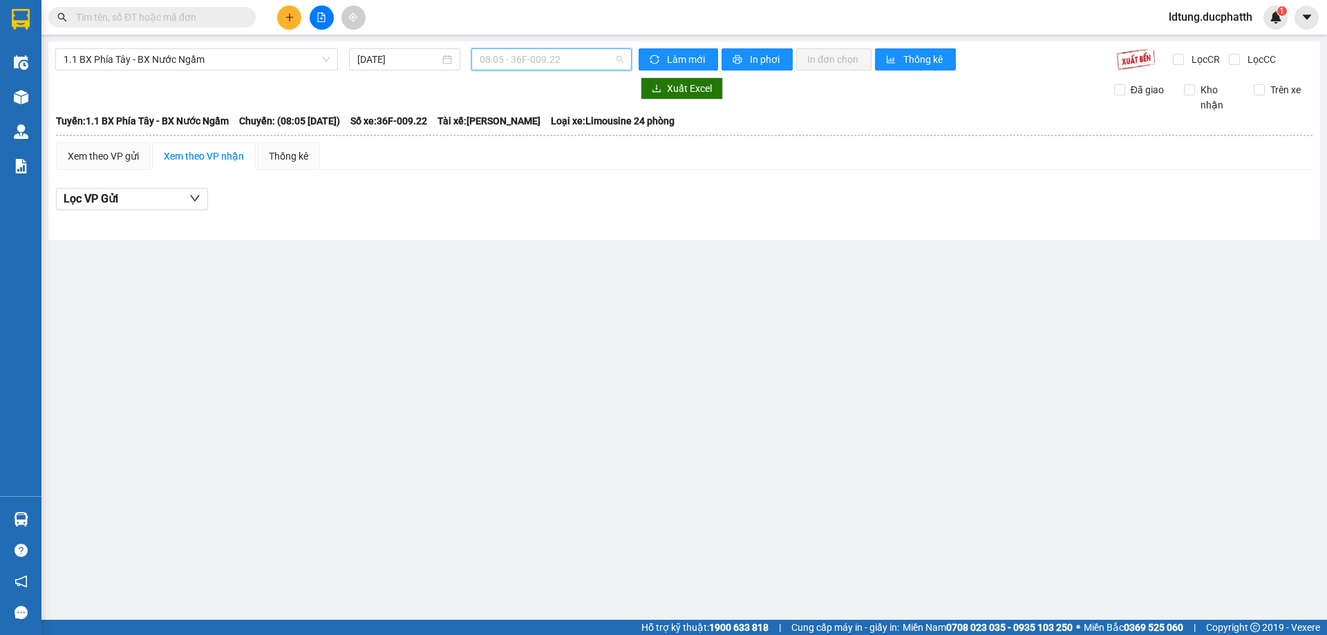
click at [553, 64] on span "08:05 - 36F-009.22" at bounding box center [552, 59] width 144 height 21
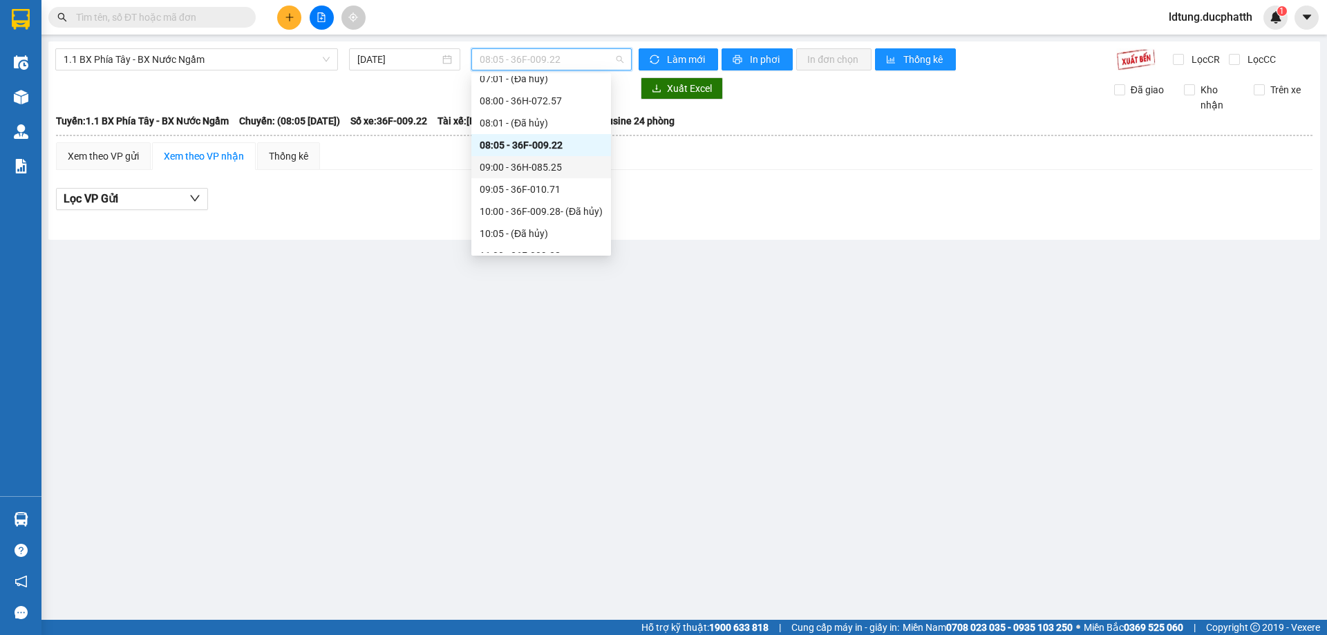
click at [550, 162] on div "09:00 - 36H-085.25" at bounding box center [541, 167] width 123 height 15
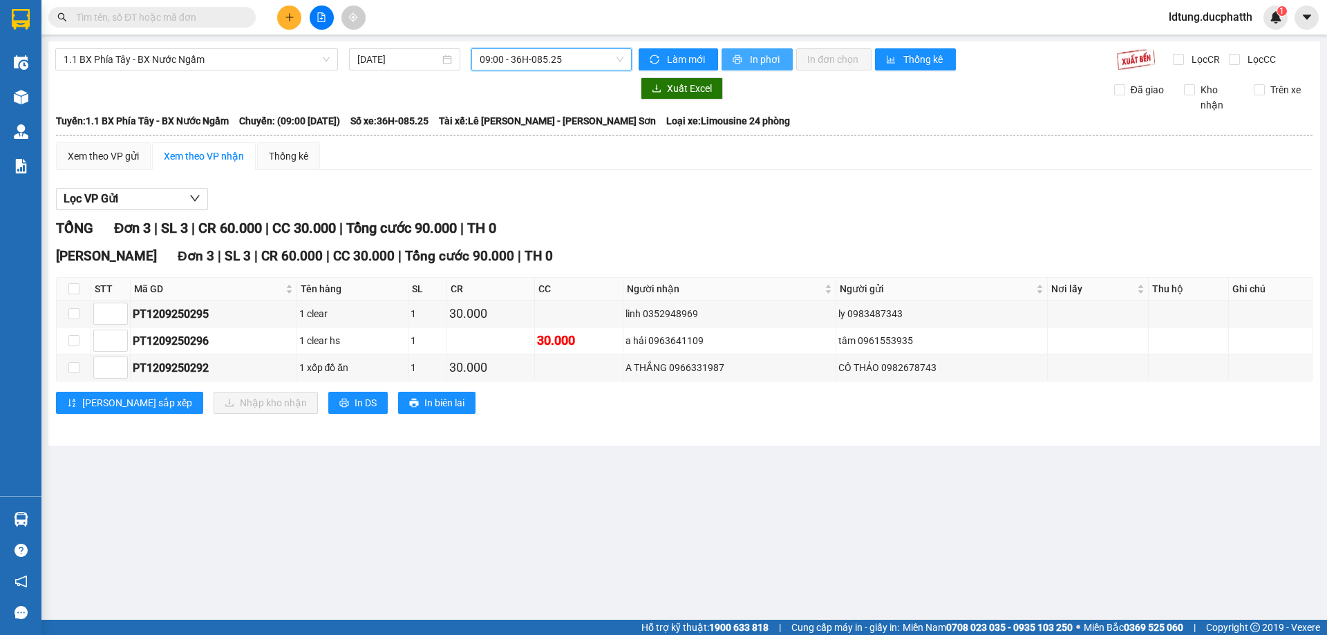
click at [756, 57] on span "In phơi" at bounding box center [766, 59] width 32 height 15
click at [587, 66] on span "09:00 - 36H-085.25" at bounding box center [552, 59] width 144 height 21
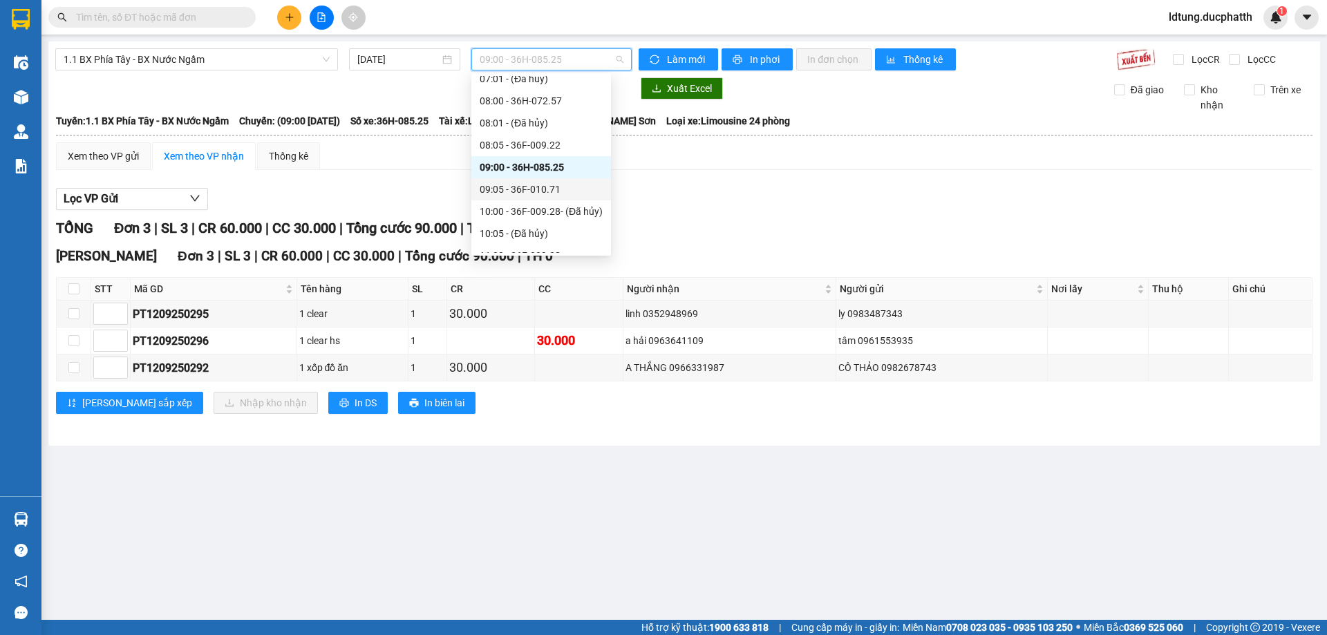
click at [549, 194] on div "09:05 - 36F-010.71" at bounding box center [541, 189] width 123 height 15
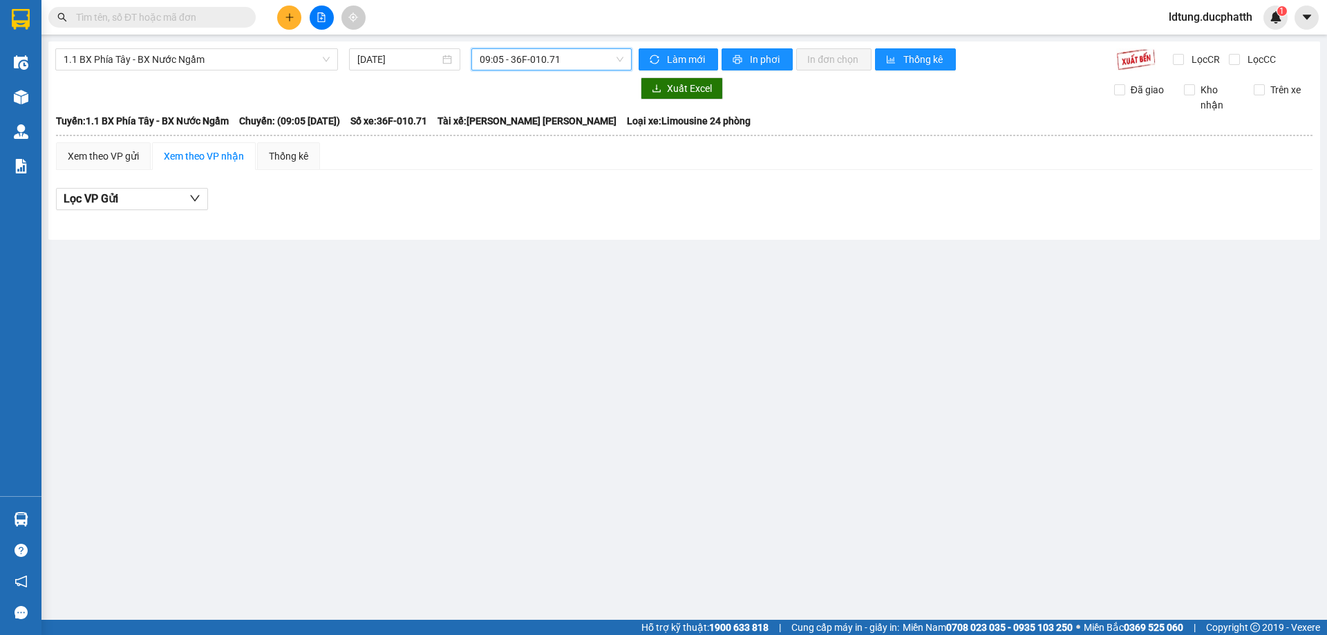
click at [507, 54] on span "09:05 - 36F-010.71" at bounding box center [552, 59] width 144 height 21
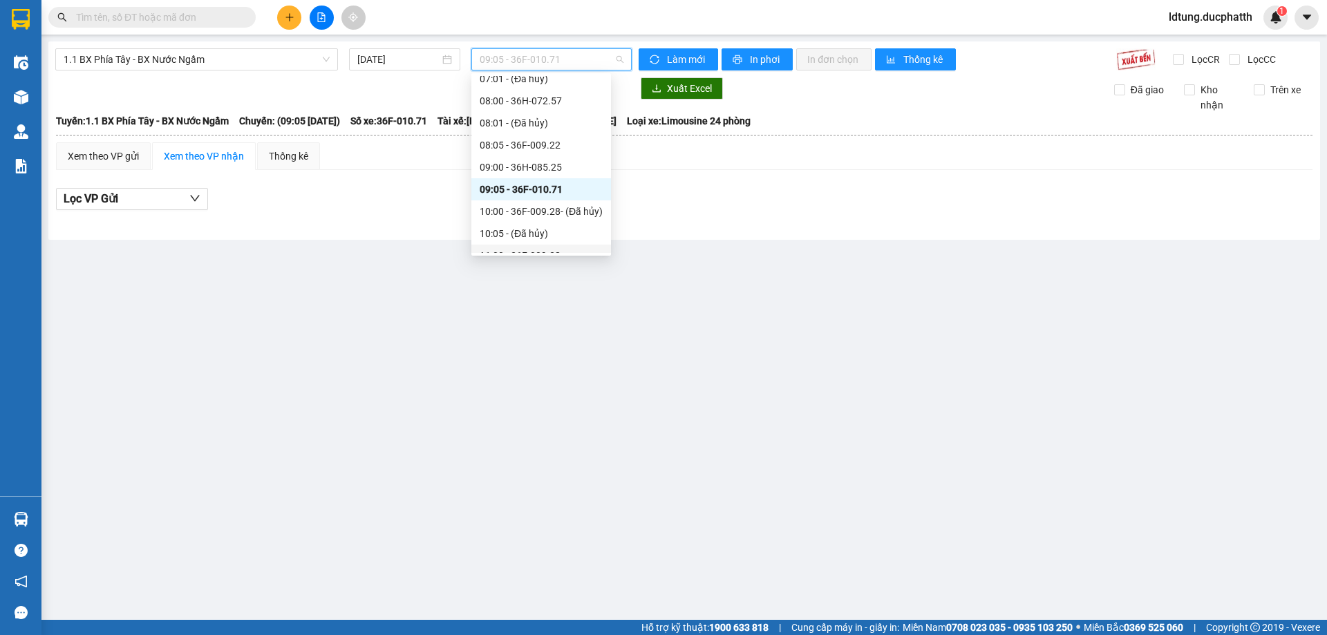
click at [537, 248] on div "11:00 - 36F-009.28" at bounding box center [541, 255] width 123 height 15
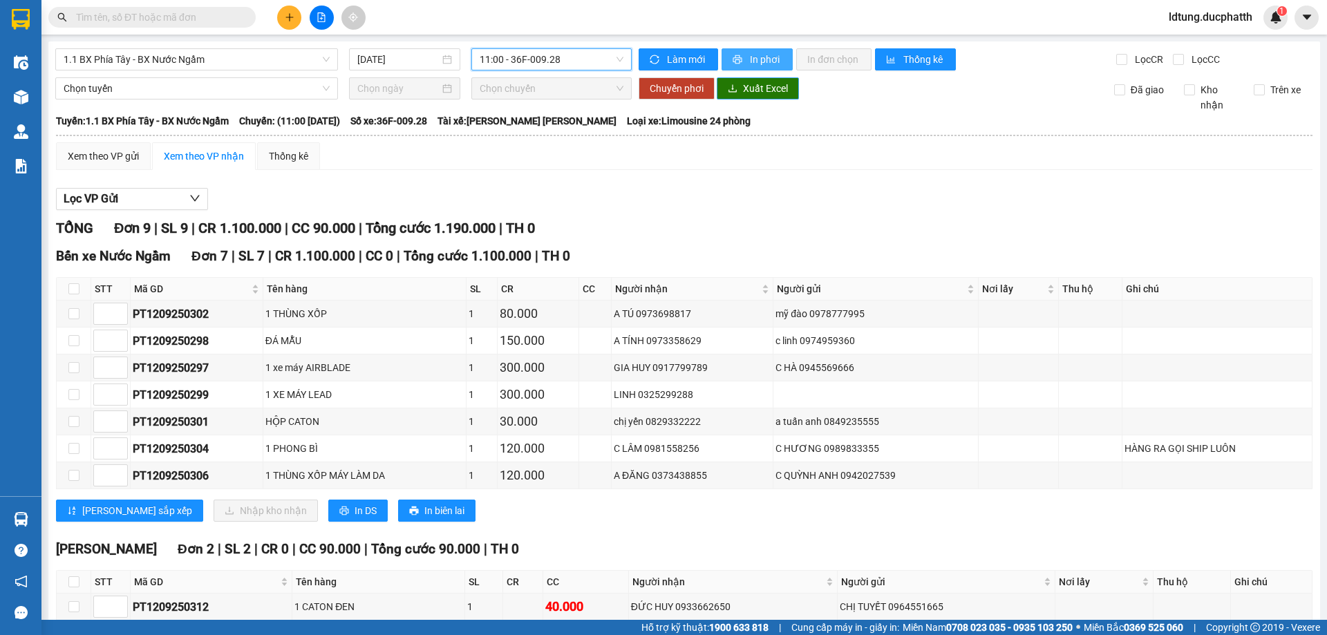
drag, startPoint x: 759, startPoint y: 66, endPoint x: 753, endPoint y: 82, distance: 17.5
click at [759, 64] on span "In phơi" at bounding box center [766, 59] width 32 height 15
click at [774, 200] on div "Lọc VP Gửi" at bounding box center [684, 199] width 1257 height 23
